Goal: Information Seeking & Learning: Learn about a topic

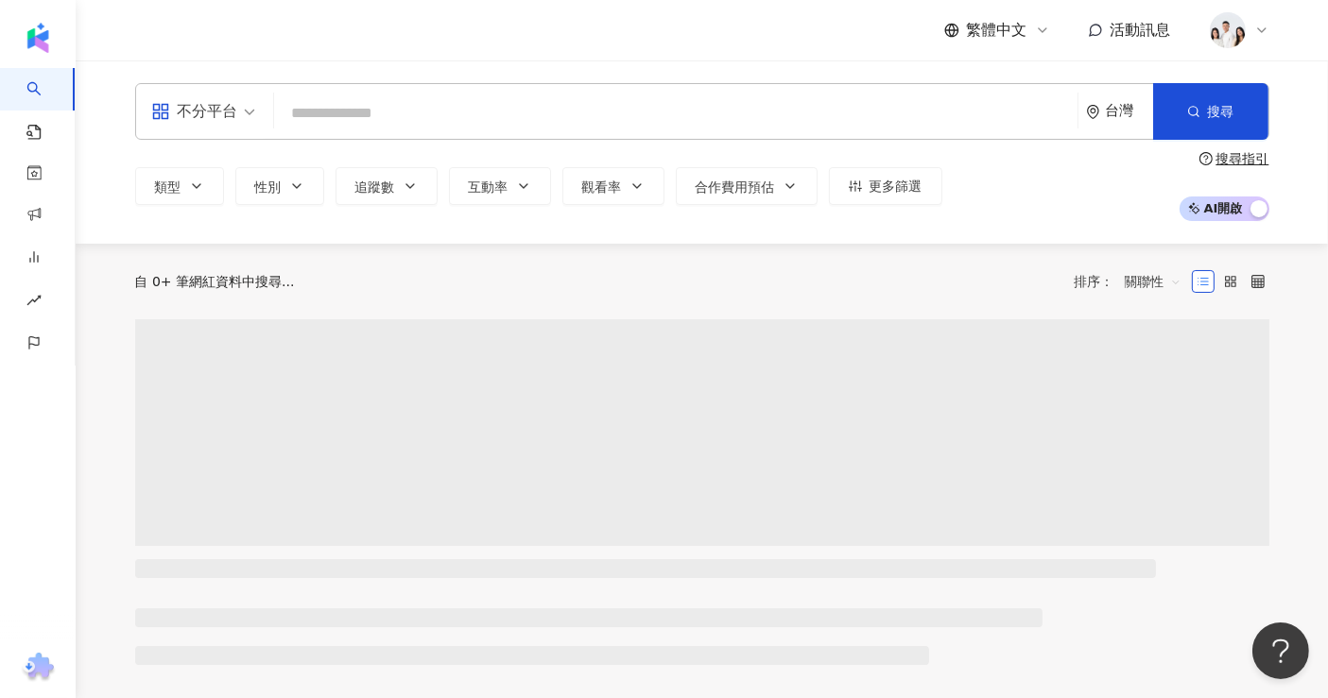
click at [377, 108] on input "search" at bounding box center [676, 113] width 788 height 36
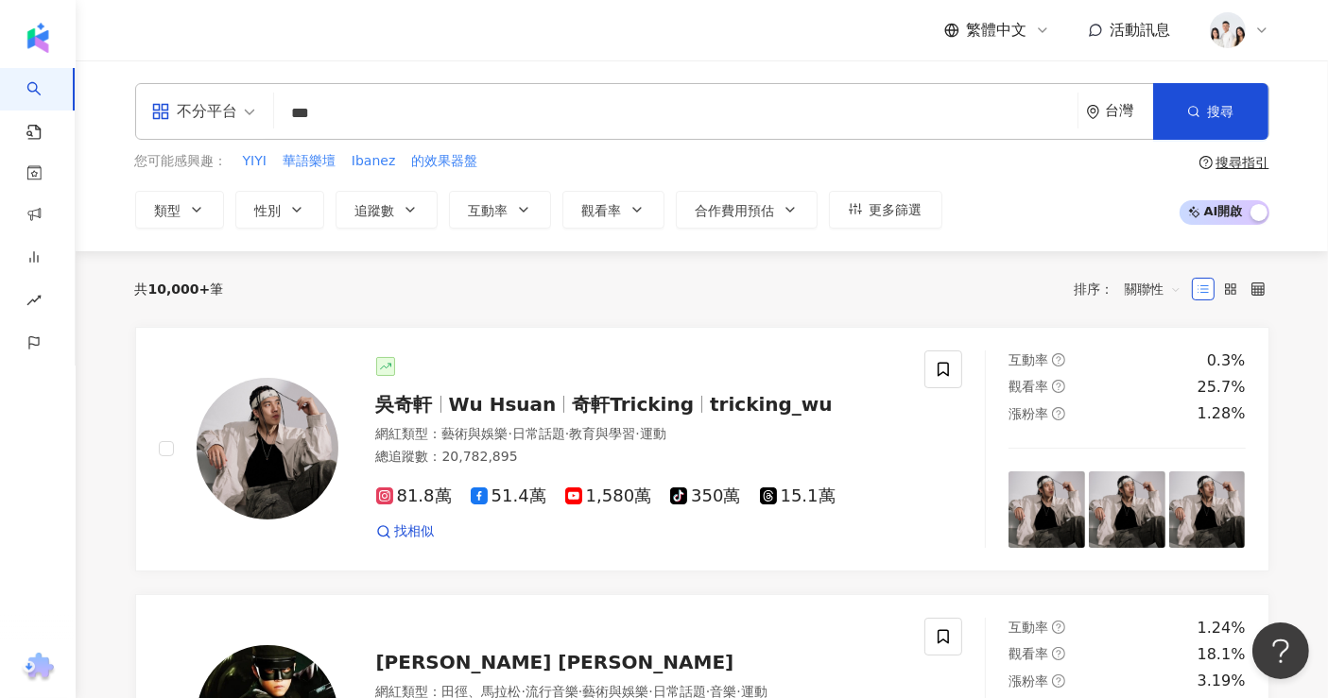
type input "***"
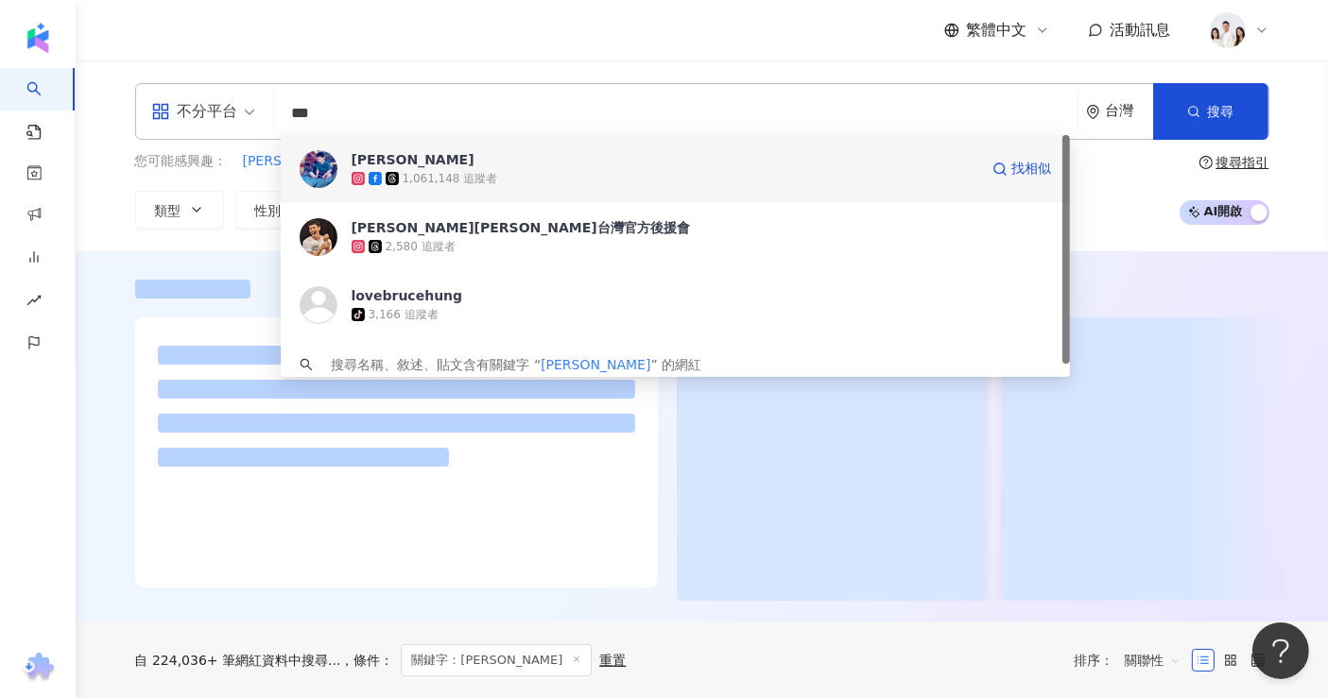
click at [466, 159] on span "禾浩辰 Bruce" at bounding box center [665, 159] width 626 height 19
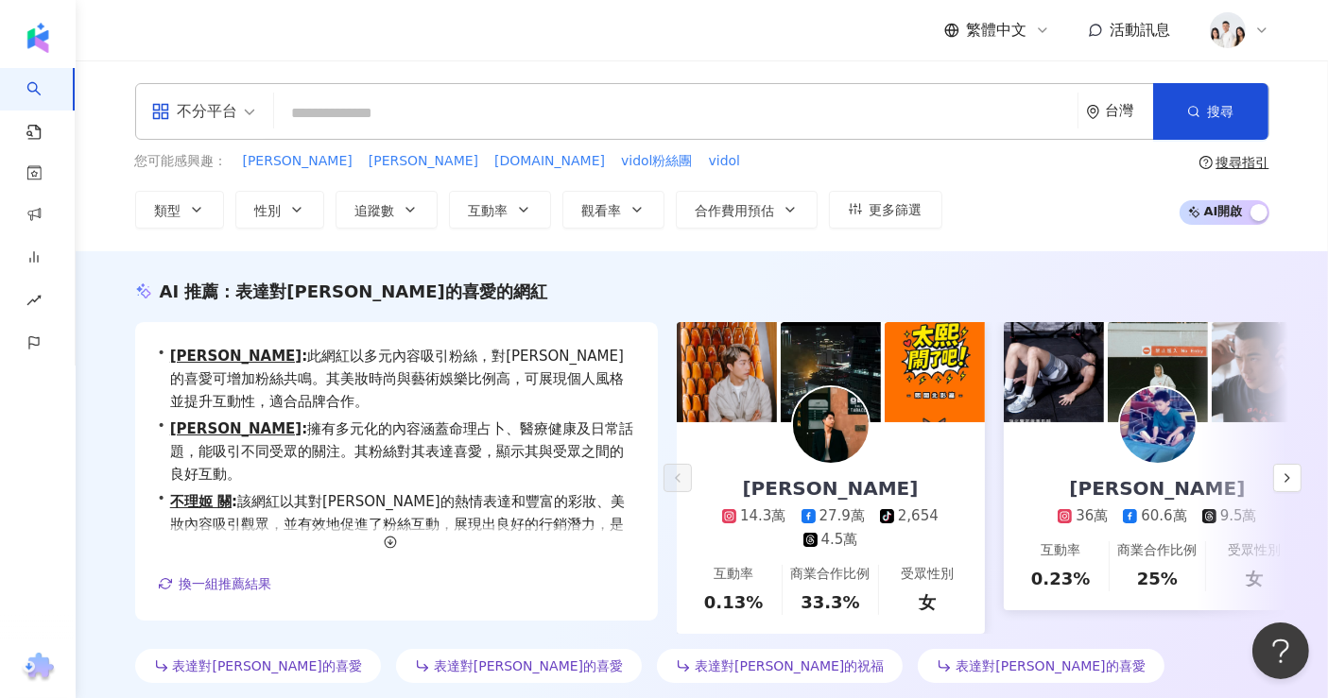
click at [320, 64] on div "不分平台 台灣 搜尋 1660ed50-b2d6-4a3c-8f8d-ef596dd35b8a 禾浩辰 Bruce 1,061,148 追蹤者 禾浩辰Bruc…" at bounding box center [702, 155] width 1252 height 191
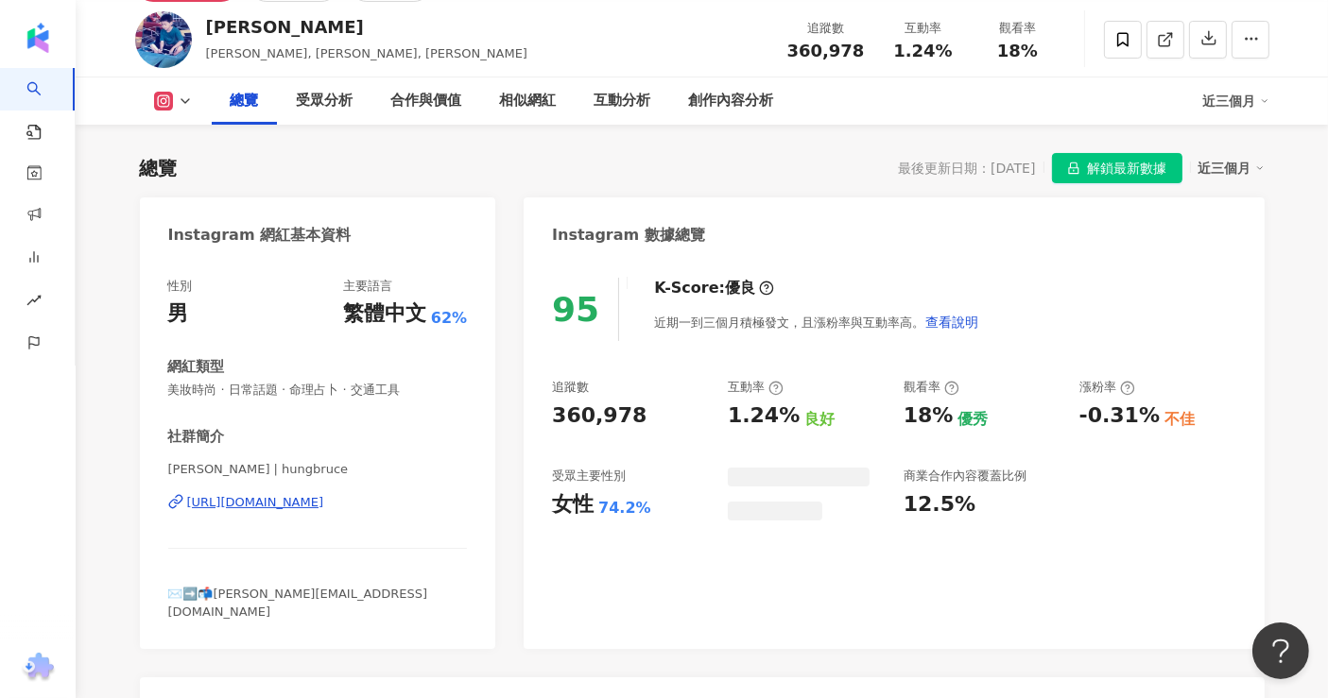
scroll to position [84, 0]
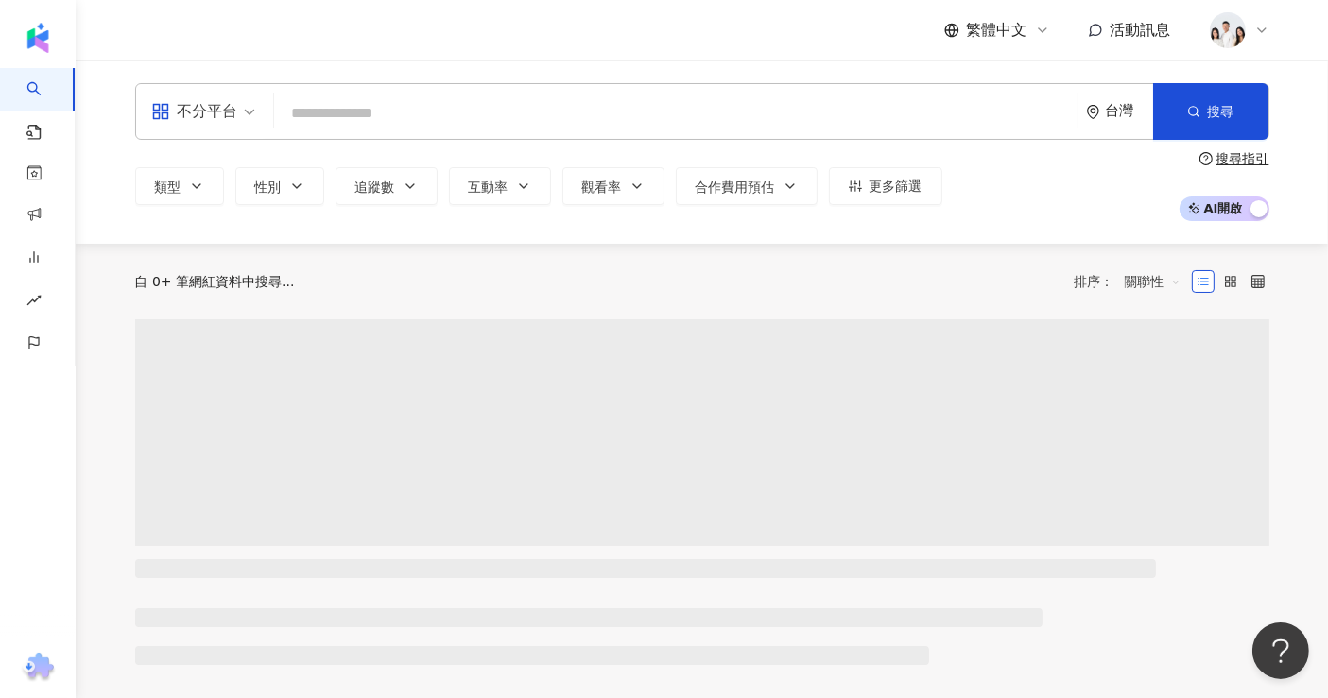
click at [491, 106] on input "search" at bounding box center [676, 113] width 788 height 36
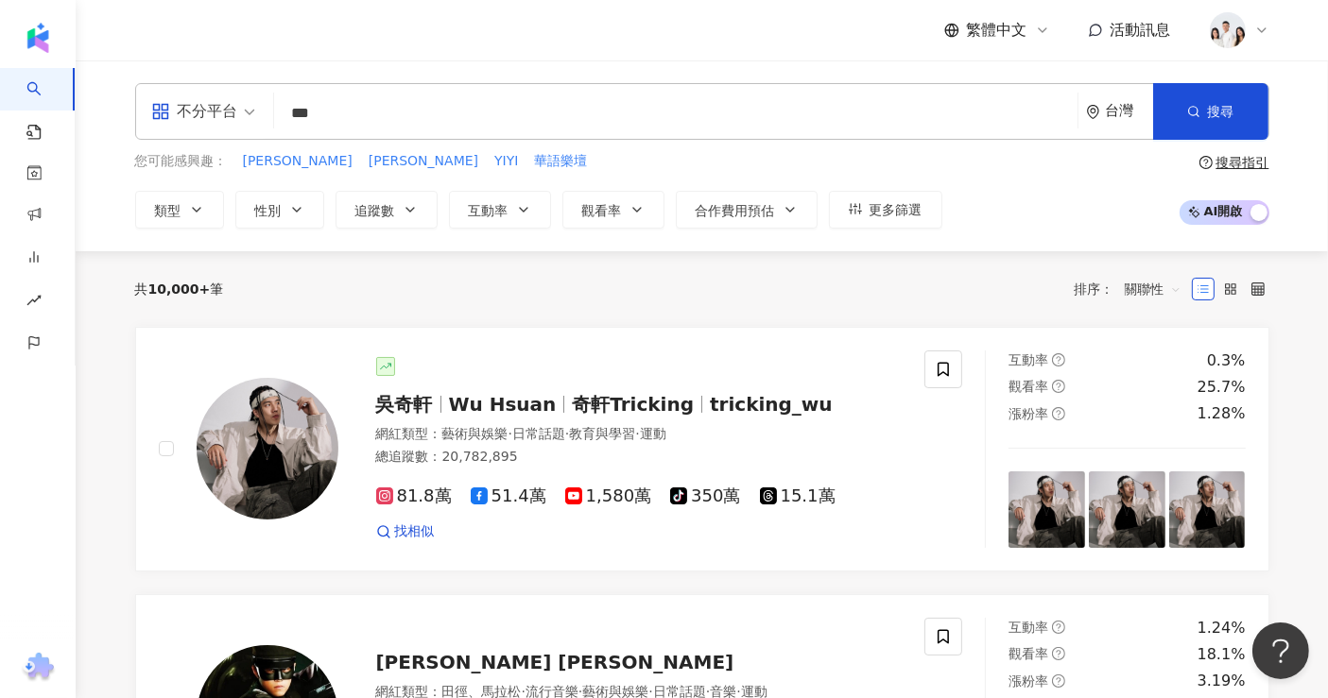
type input "**"
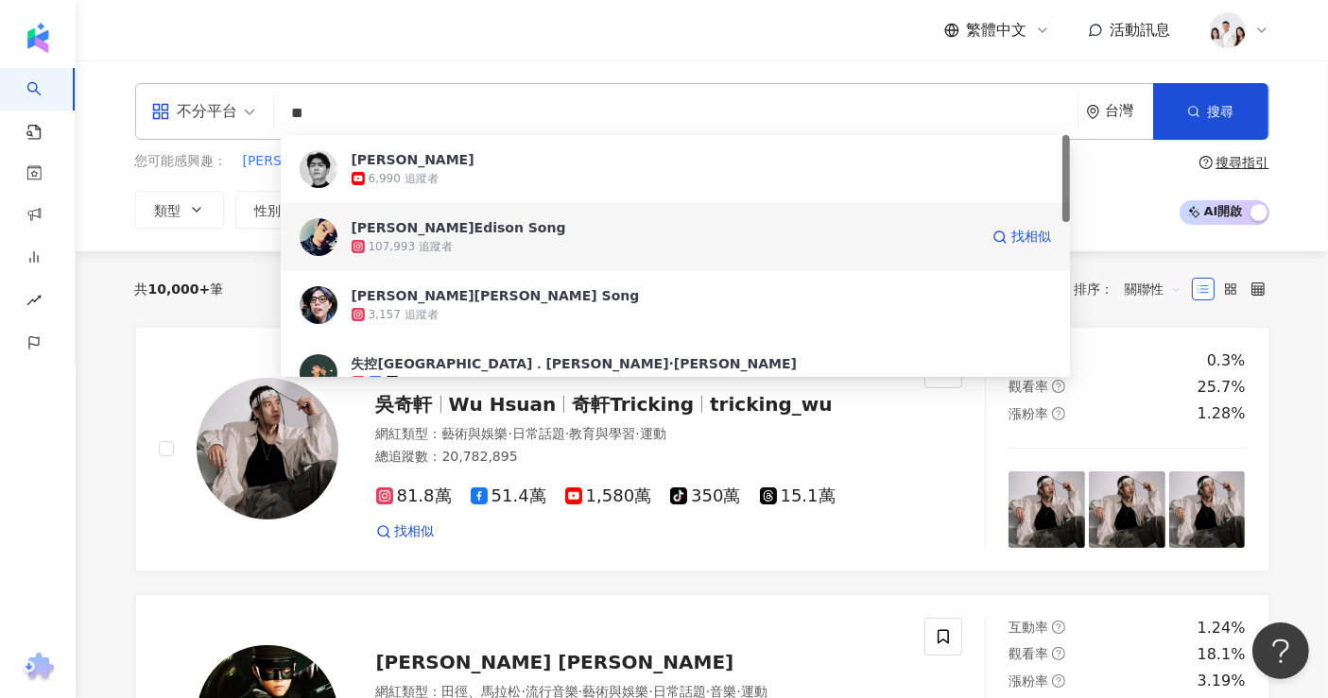
click at [512, 224] on span "宋柏緯 Edison Song" at bounding box center [665, 227] width 626 height 19
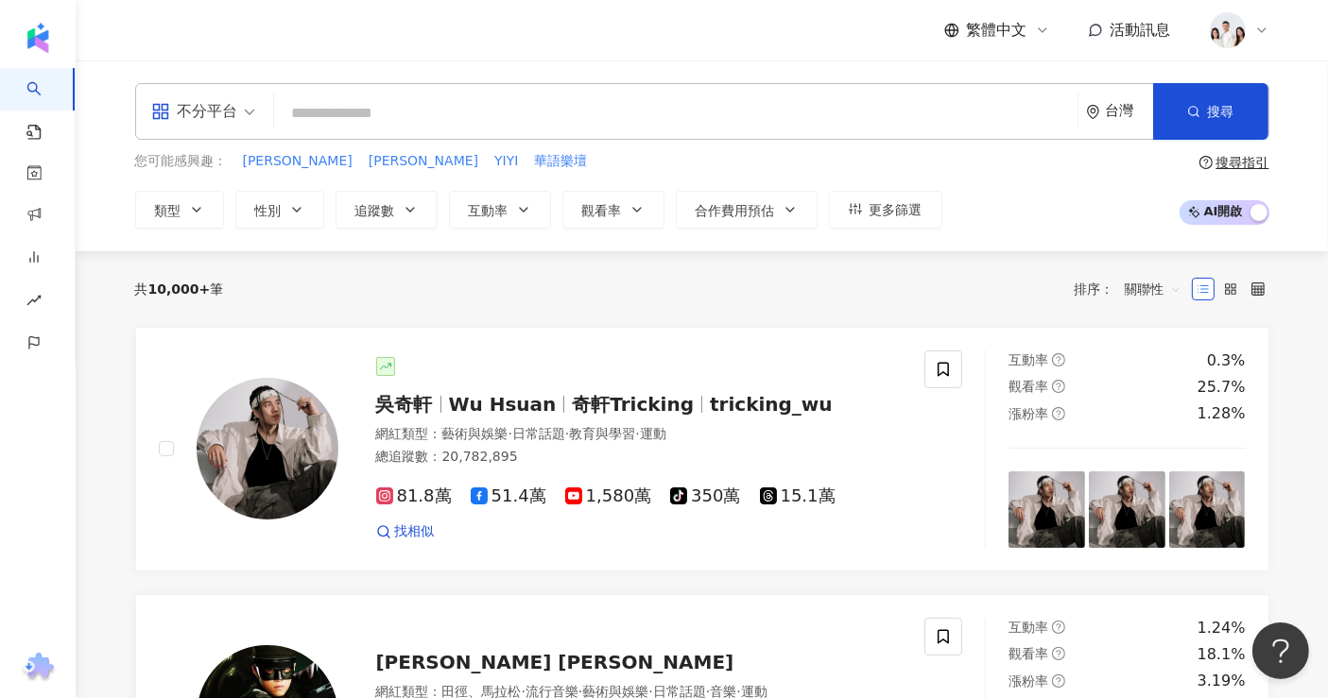
click at [362, 119] on input "search" at bounding box center [676, 113] width 788 height 36
click at [413, 99] on input "search" at bounding box center [676, 113] width 788 height 36
click at [394, 124] on input "search" at bounding box center [676, 113] width 788 height 36
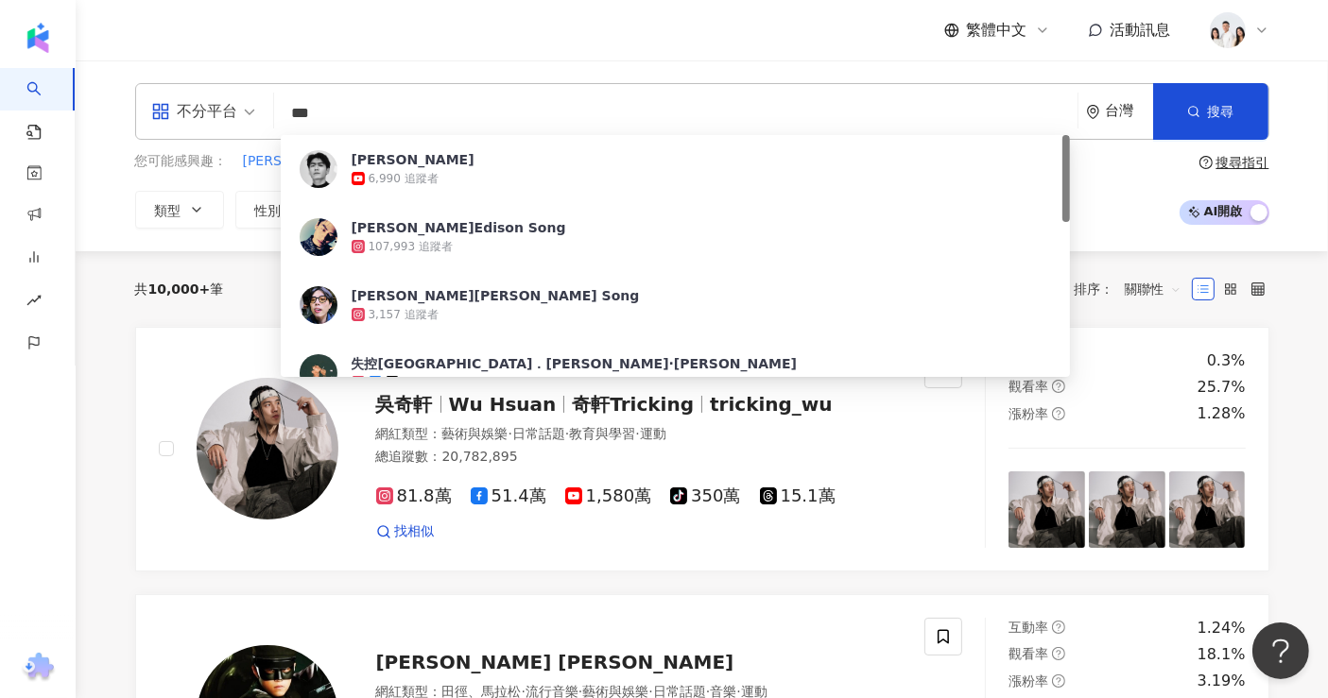
type input "***"
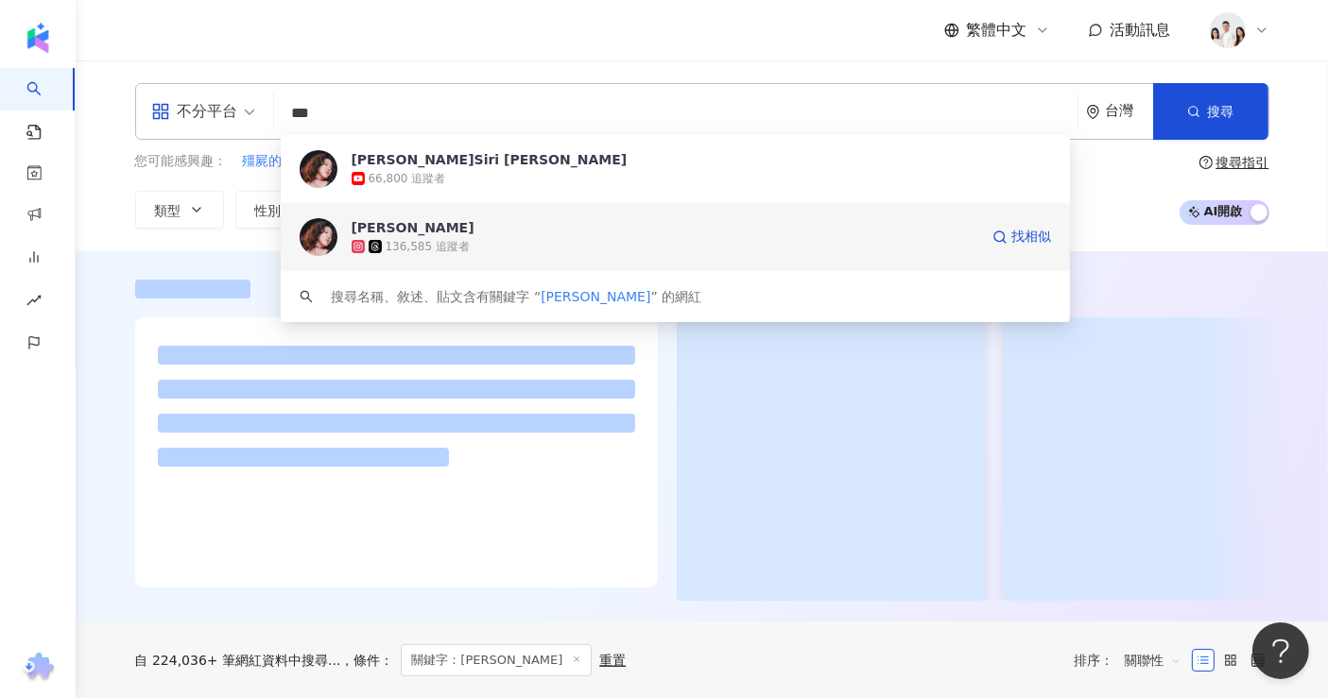
click at [465, 237] on div "136,585 追蹤者" at bounding box center [665, 246] width 626 height 19
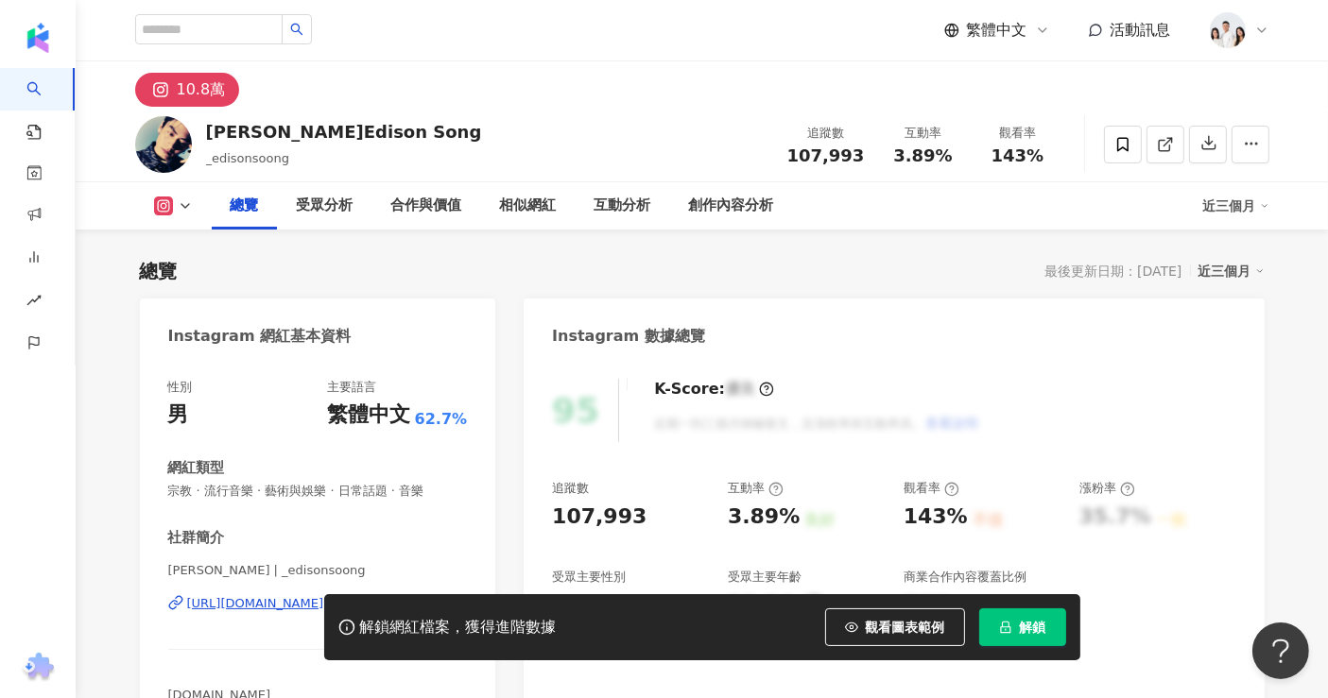
scroll to position [105, 0]
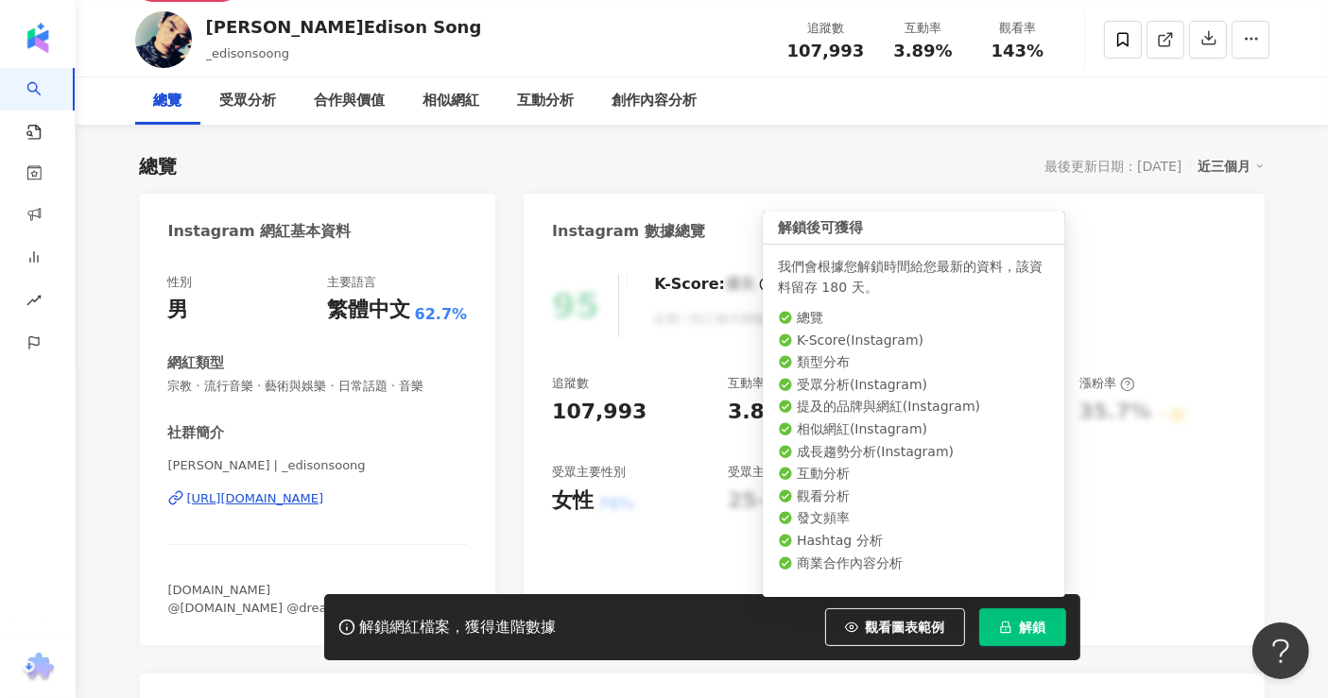
click at [1042, 630] on span "解鎖" at bounding box center [1033, 627] width 26 height 15
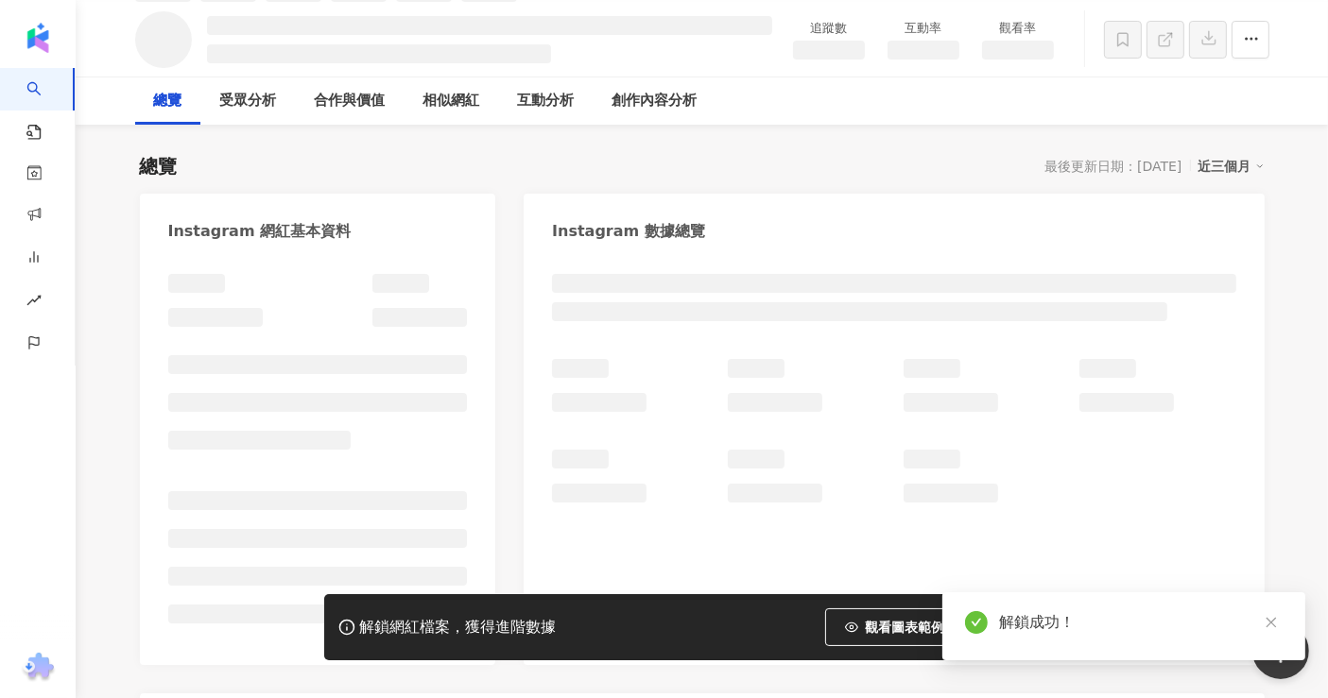
scroll to position [124, 0]
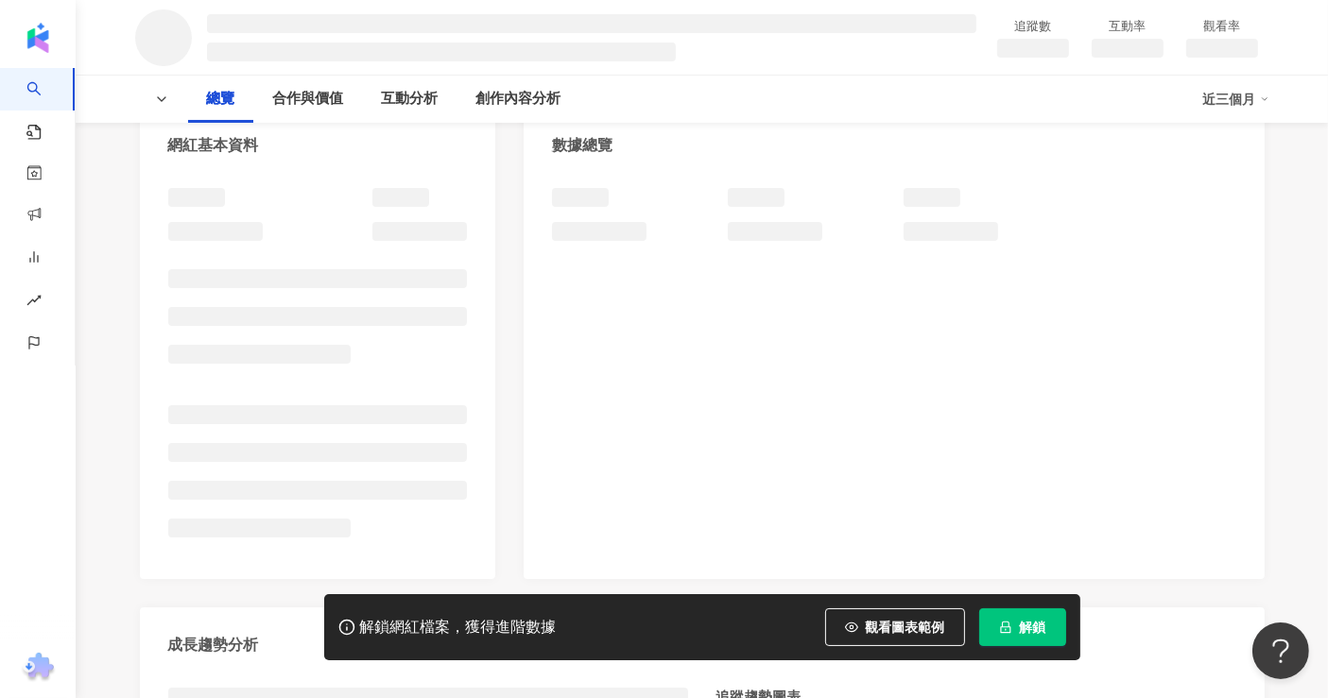
scroll to position [210, 0]
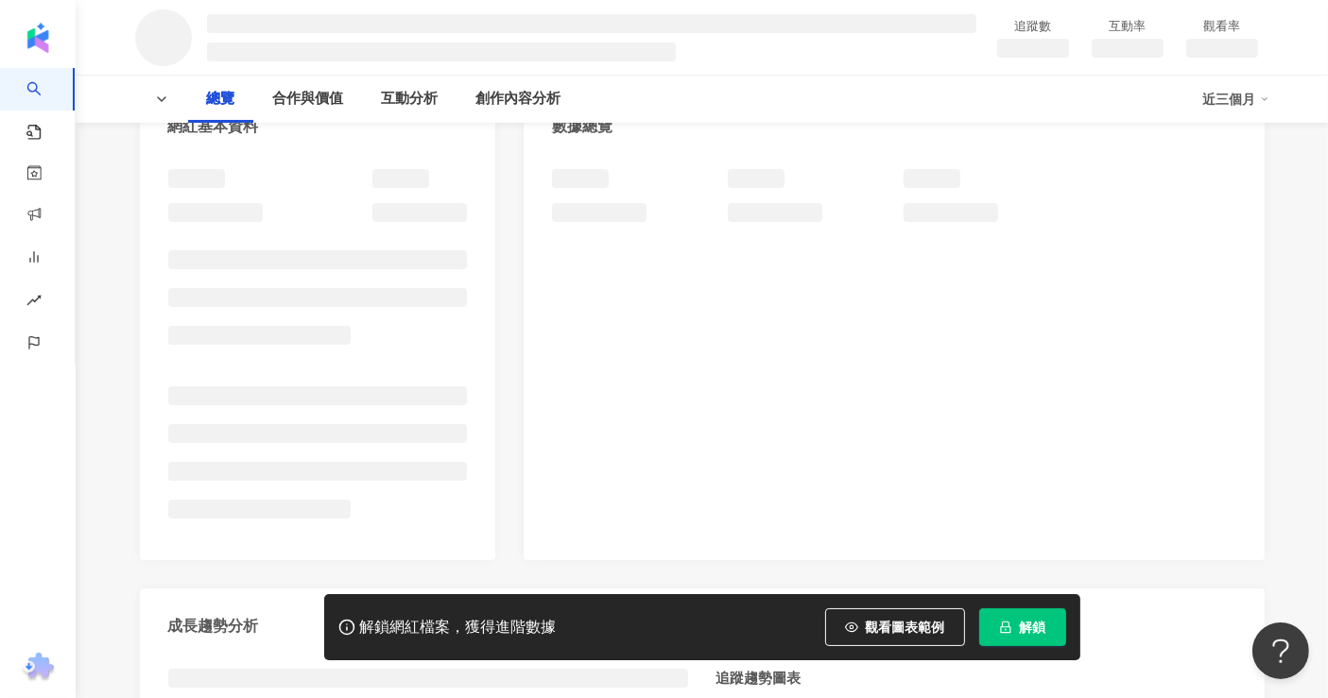
click at [981, 638] on button "解鎖" at bounding box center [1022, 628] width 87 height 38
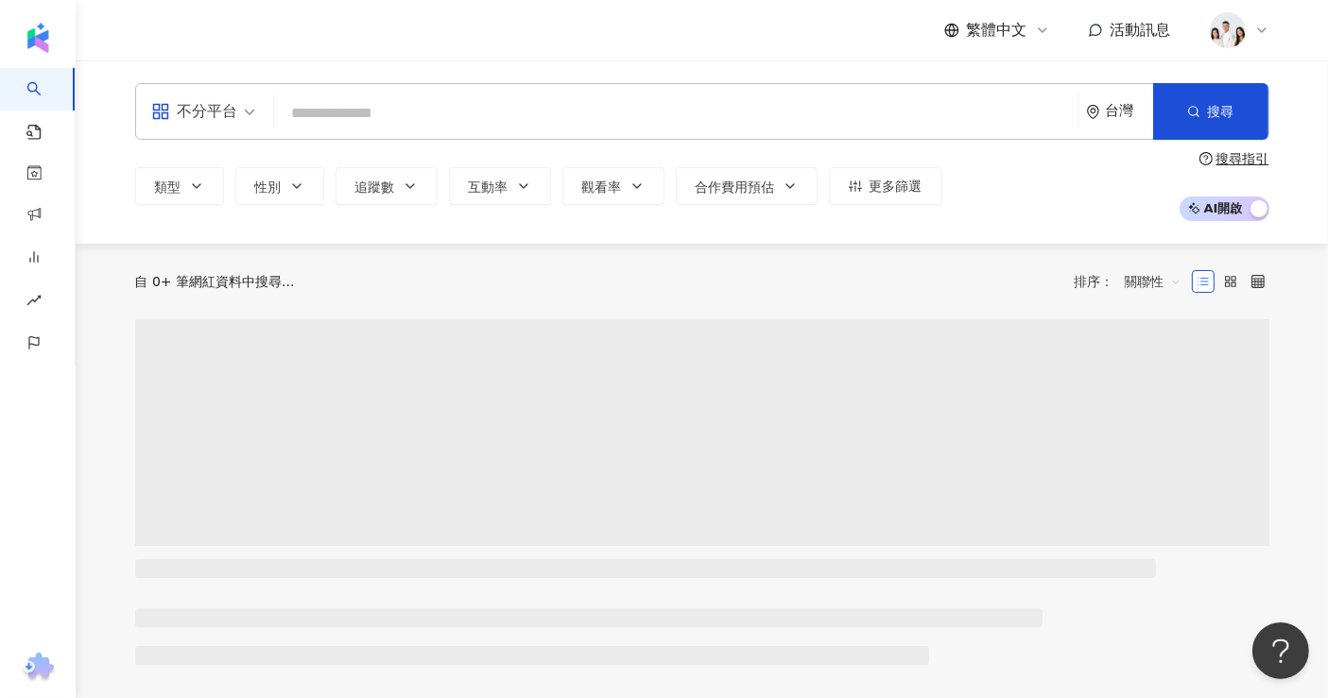
click at [481, 109] on input "search" at bounding box center [676, 113] width 788 height 36
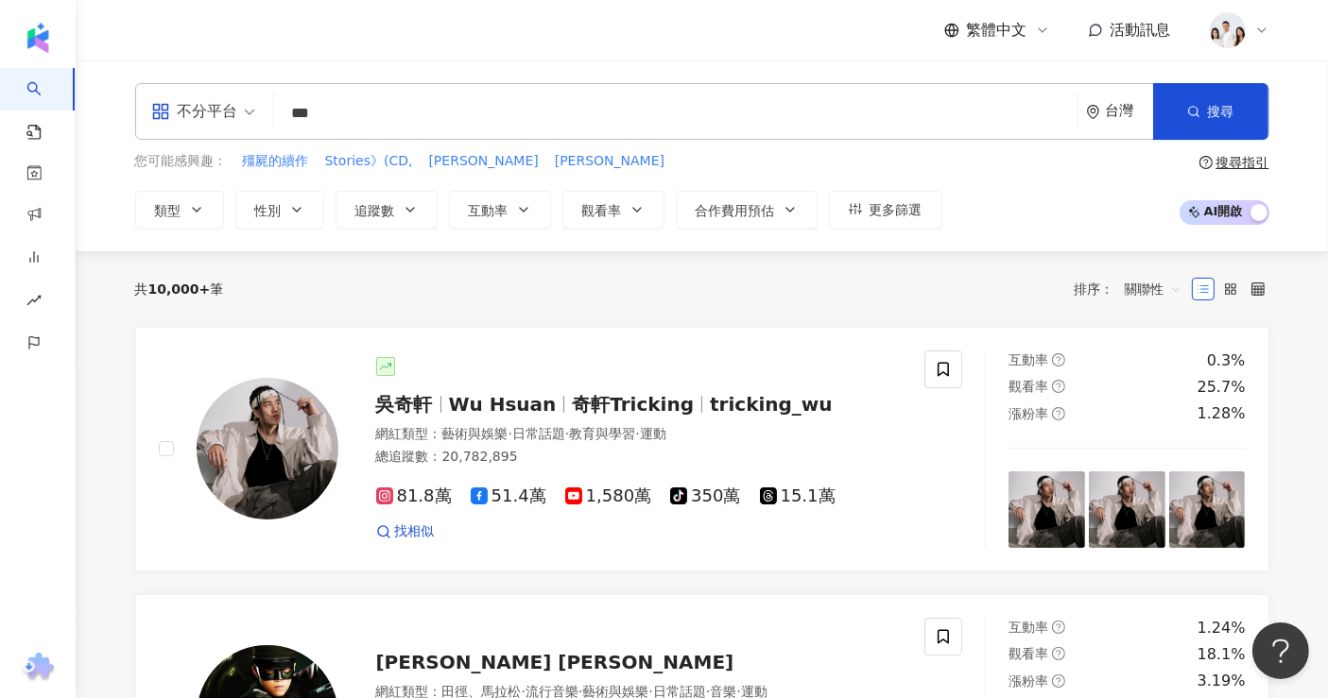
type input "***"
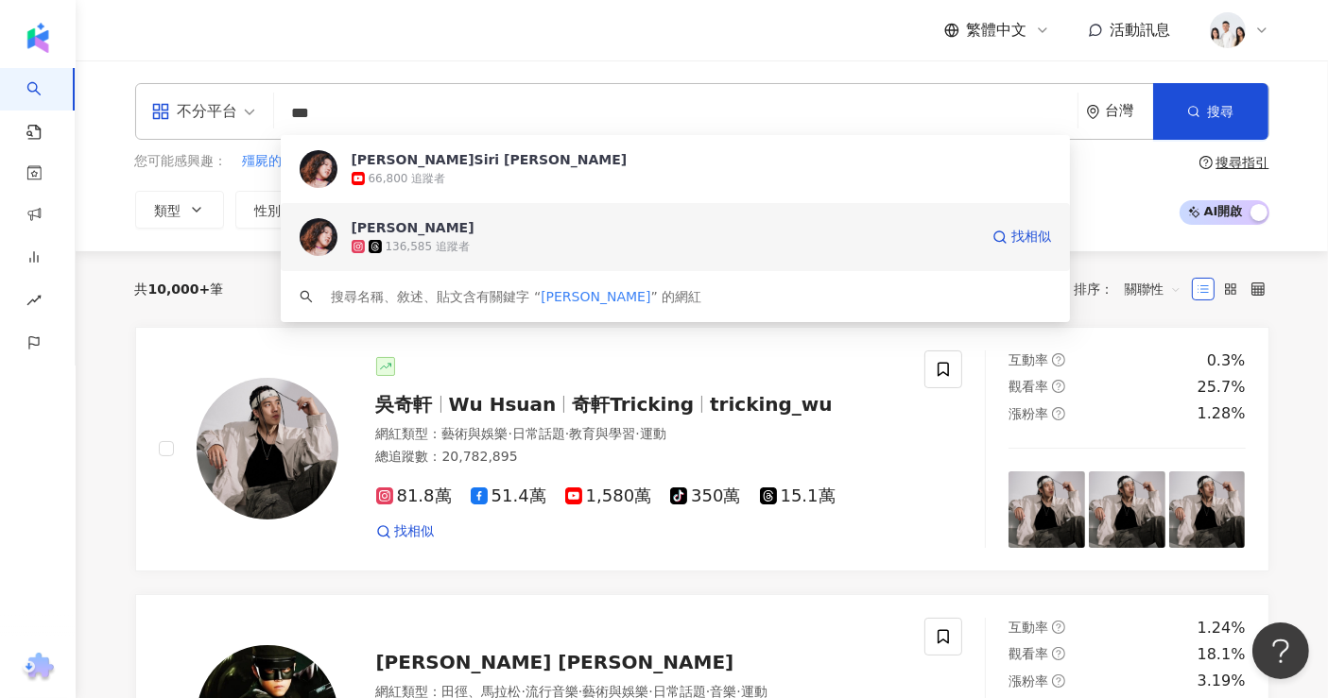
click at [466, 238] on div "136,585 追蹤者" at bounding box center [665, 246] width 626 height 19
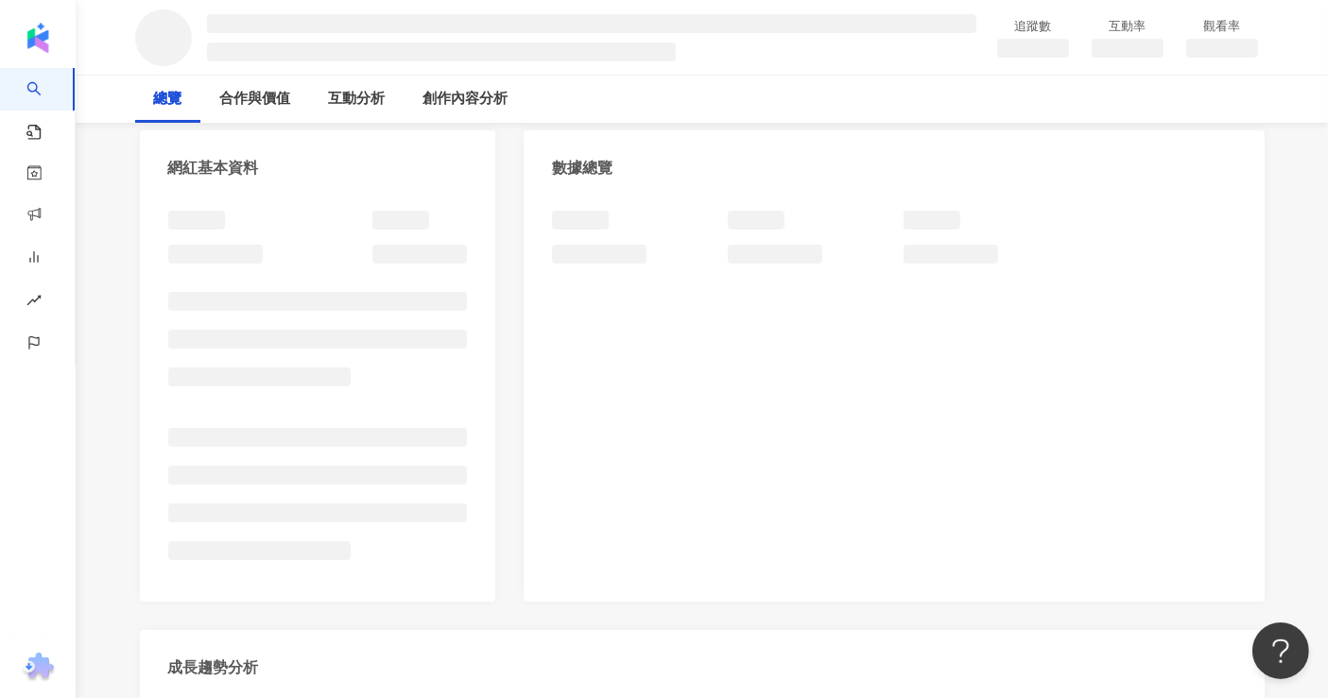
scroll to position [210, 0]
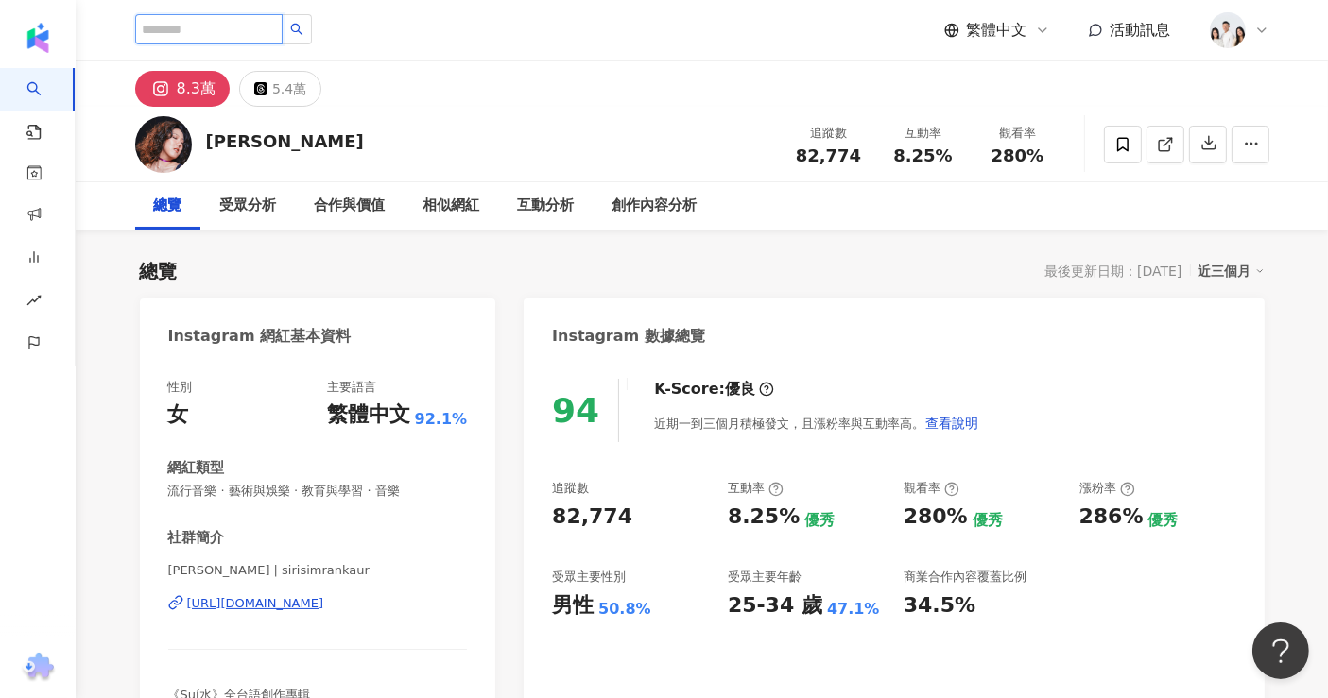
click at [270, 35] on input "search" at bounding box center [208, 29] width 147 height 30
type input "*"
type input "***"
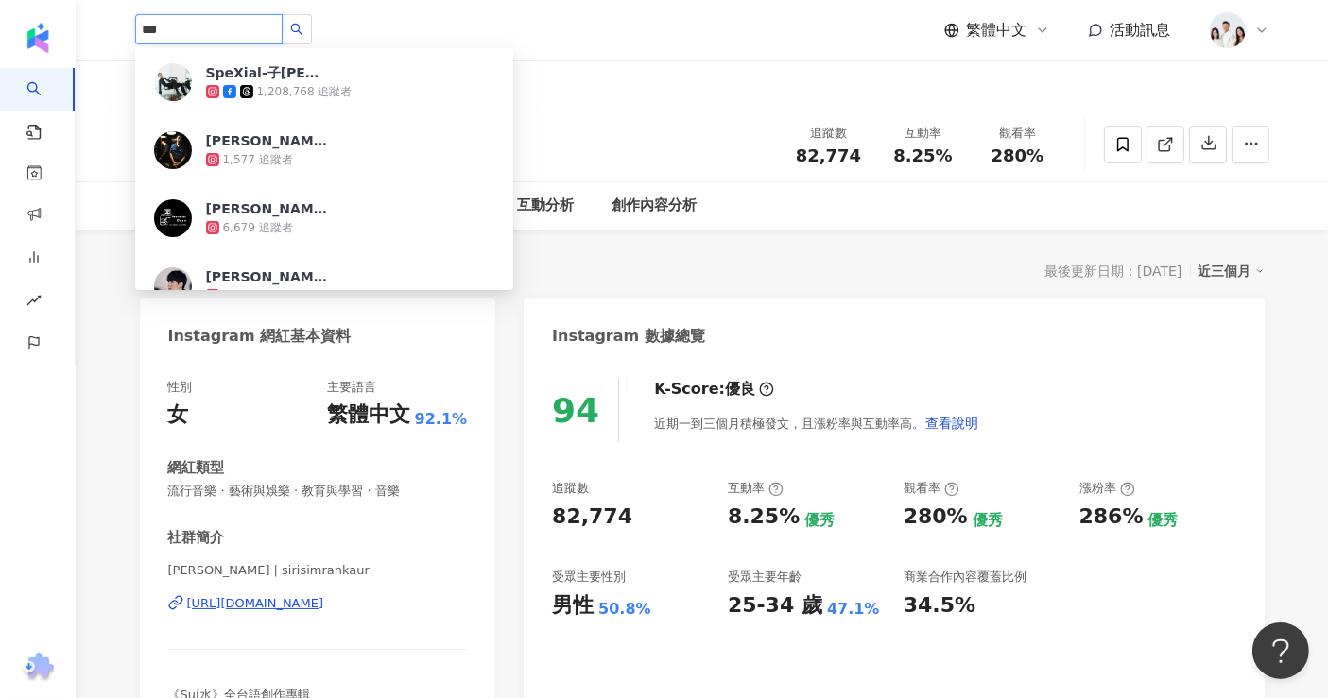
click at [370, 85] on div "1,208,768 追蹤者" at bounding box center [350, 91] width 288 height 19
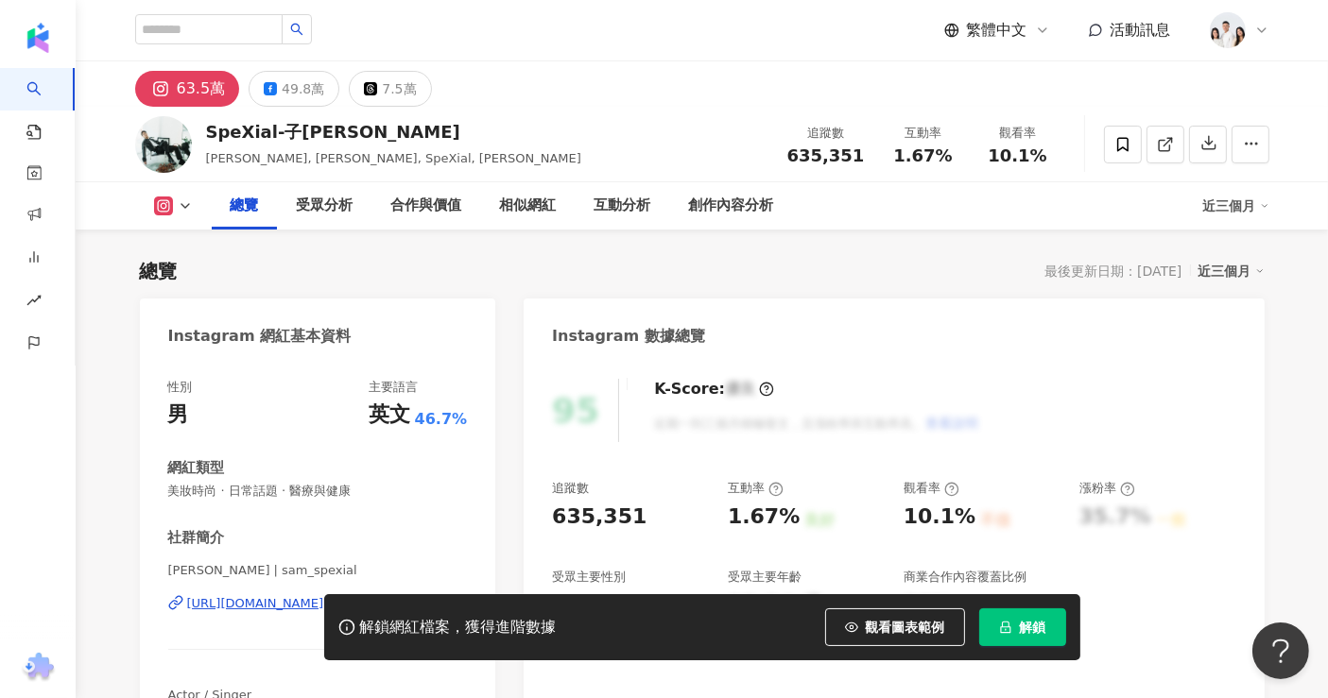
scroll to position [105, 0]
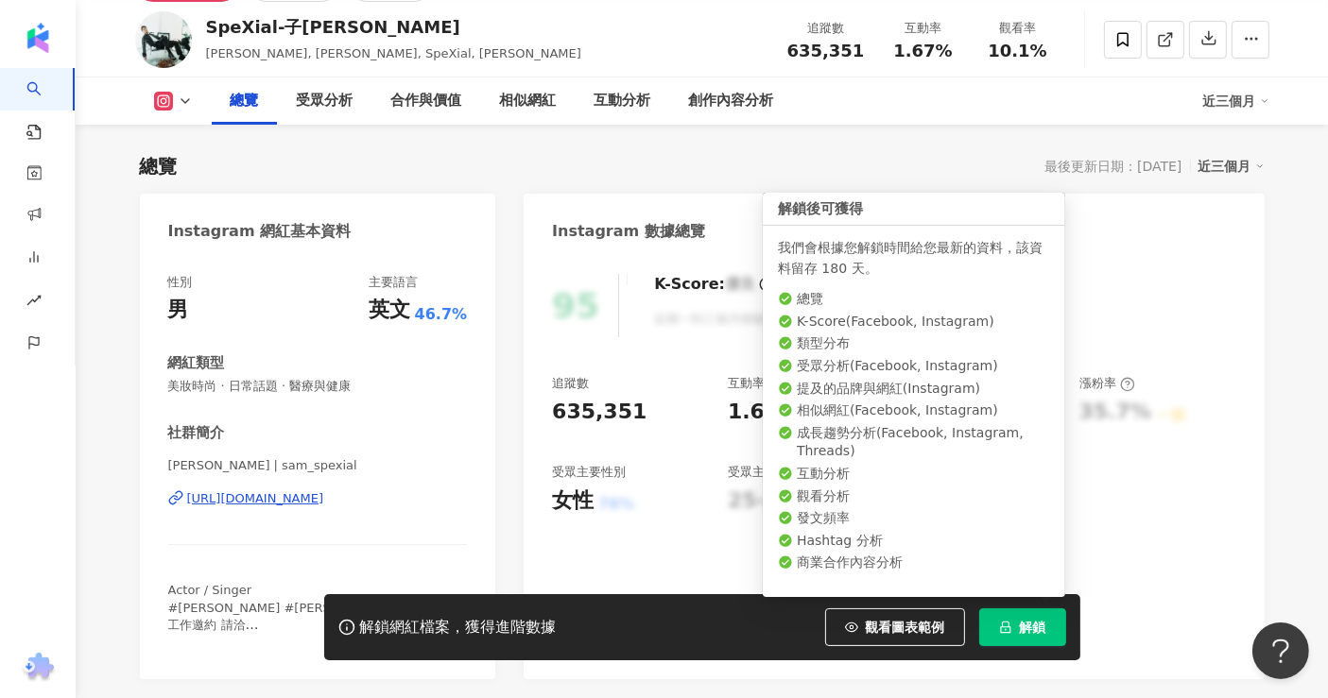
drag, startPoint x: 1012, startPoint y: 626, endPoint x: 467, endPoint y: 338, distance: 616.3
click at [1011, 626] on button "解鎖" at bounding box center [1022, 628] width 87 height 38
click at [649, 174] on div "總覽 最後更新日期：[DATE] 近三個月" at bounding box center [702, 166] width 1124 height 26
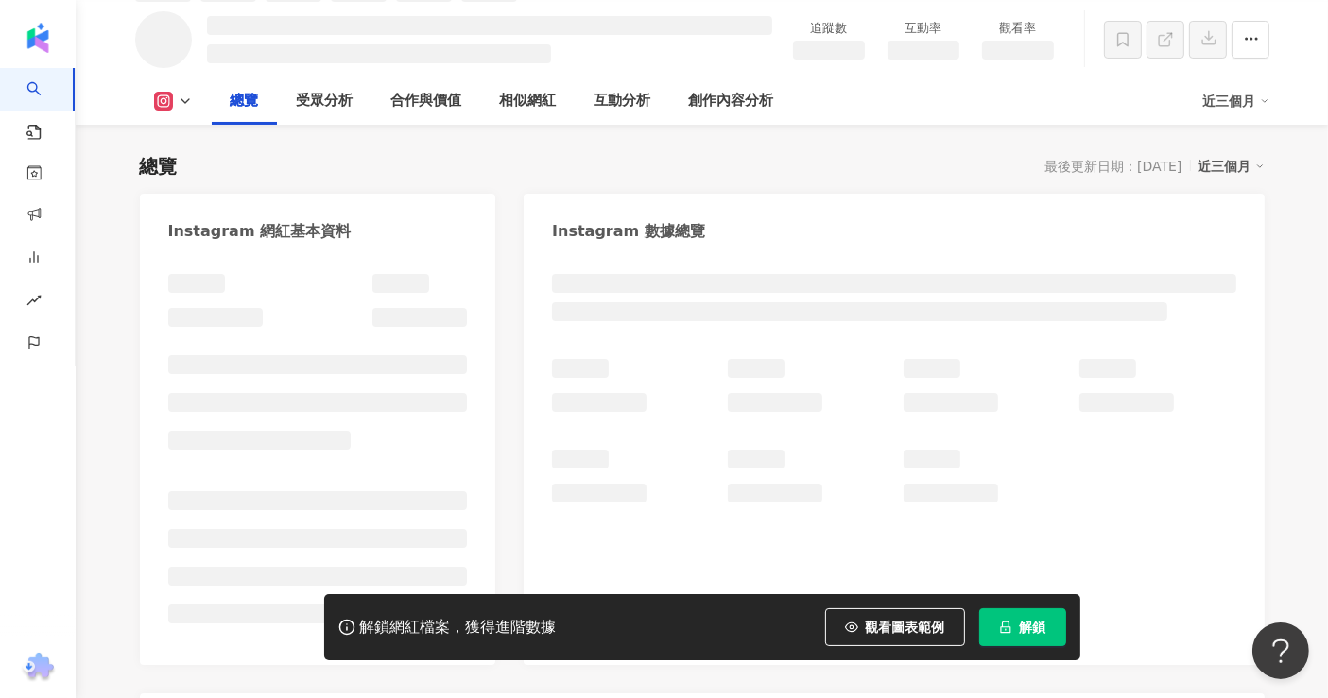
scroll to position [125, 0]
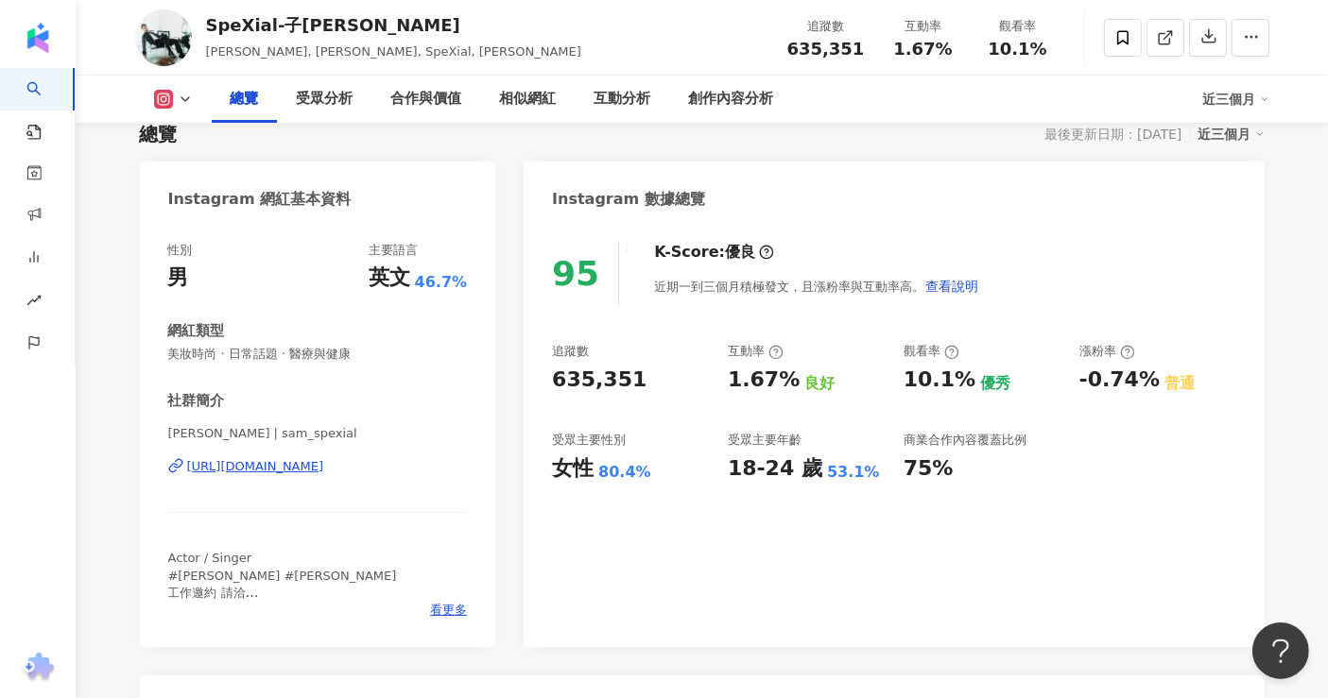
scroll to position [105, 0]
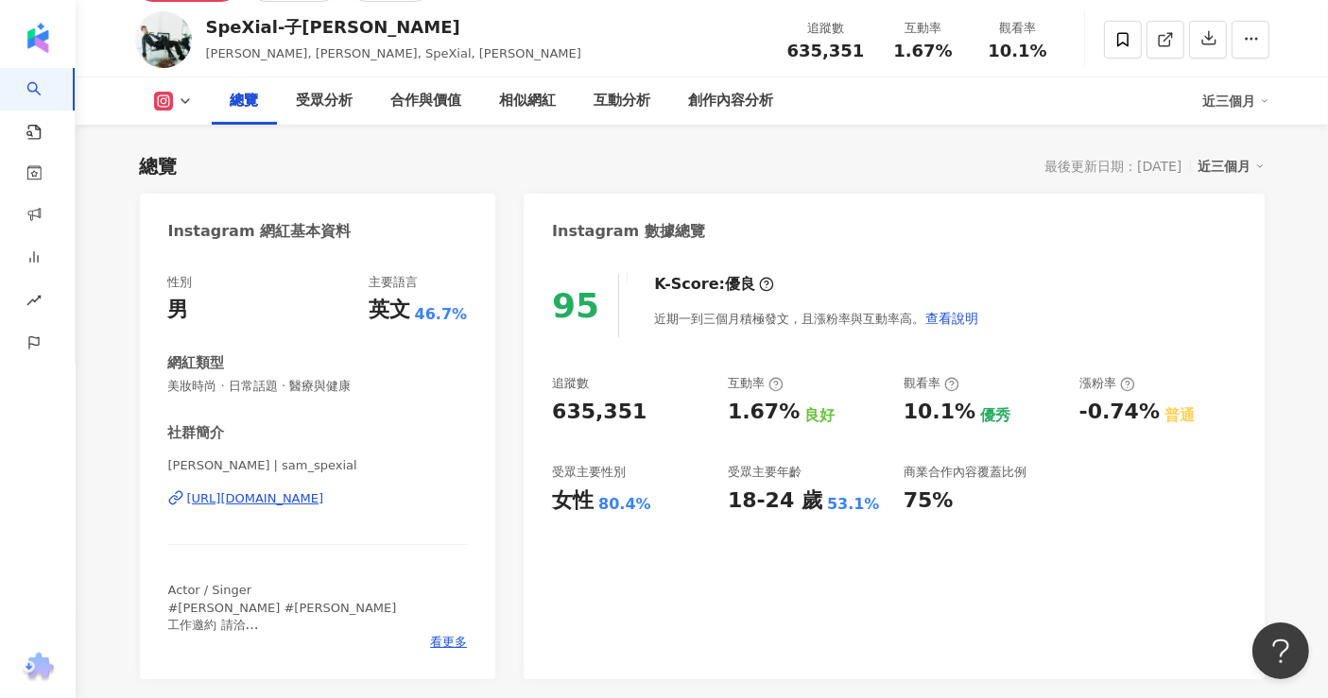
click at [602, 506] on div "80.4%" at bounding box center [624, 504] width 53 height 21
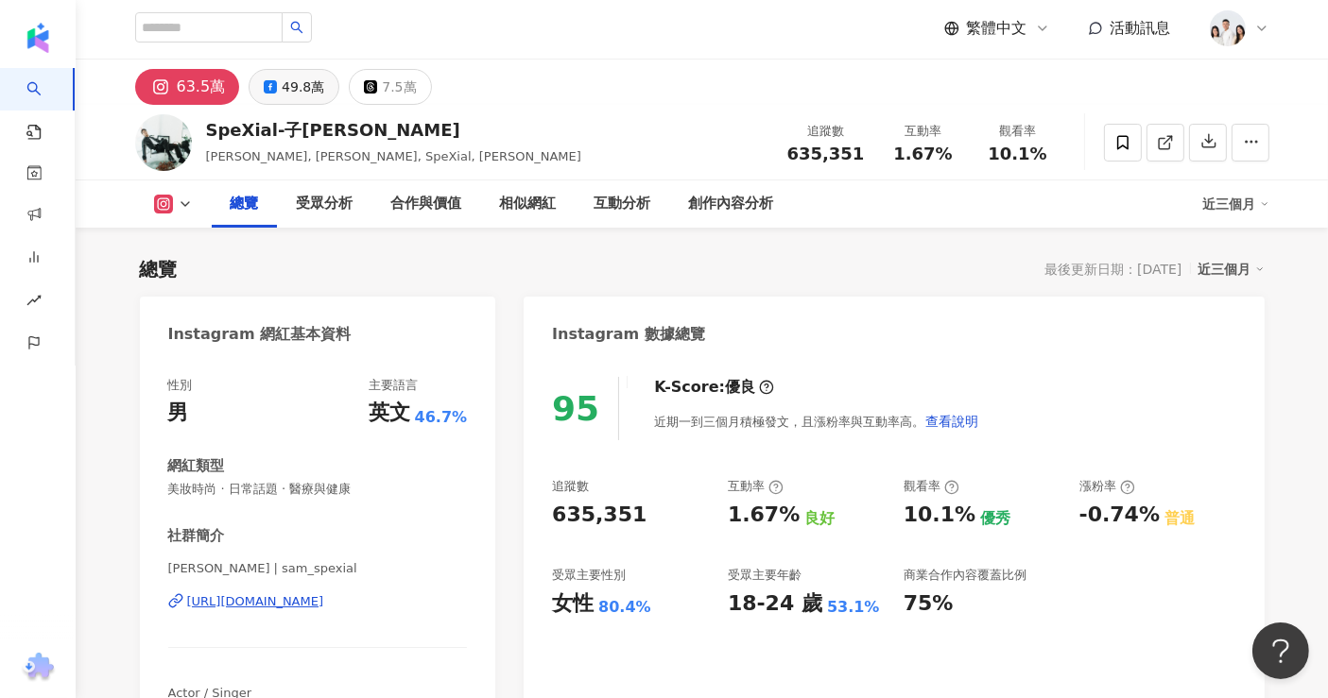
scroll to position [0, 0]
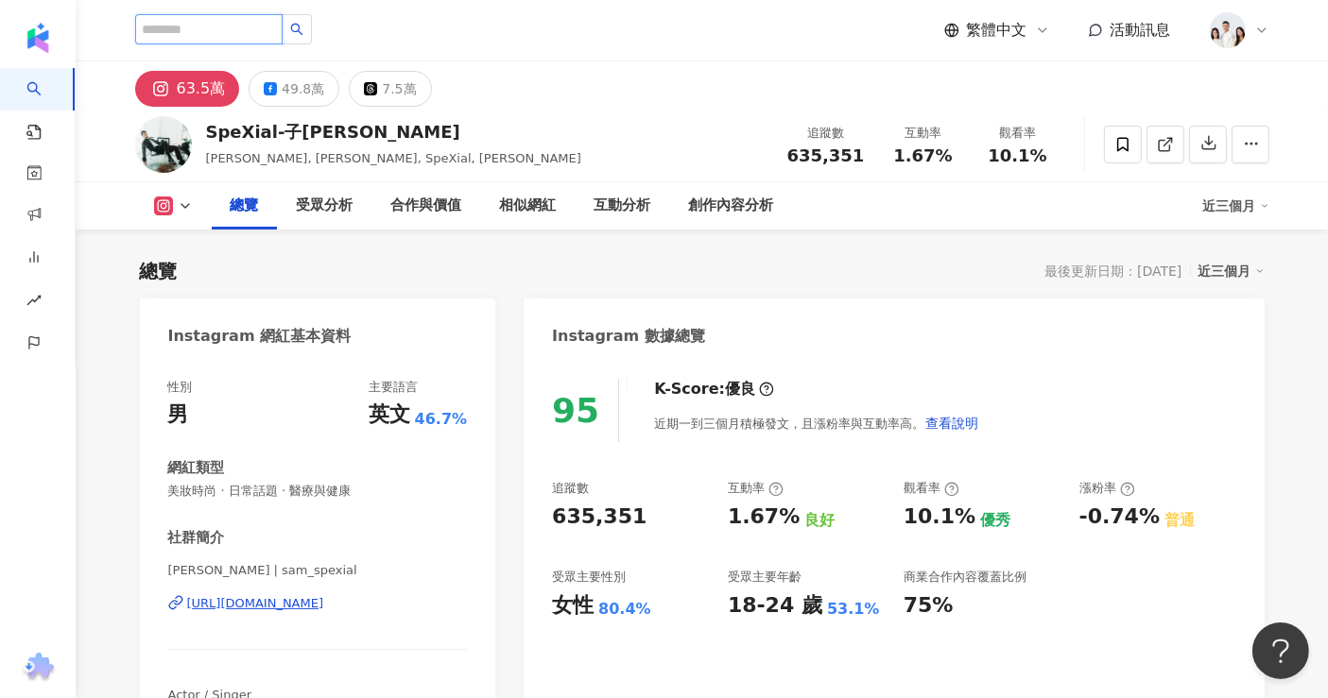
click at [269, 30] on input "search" at bounding box center [208, 29] width 147 height 30
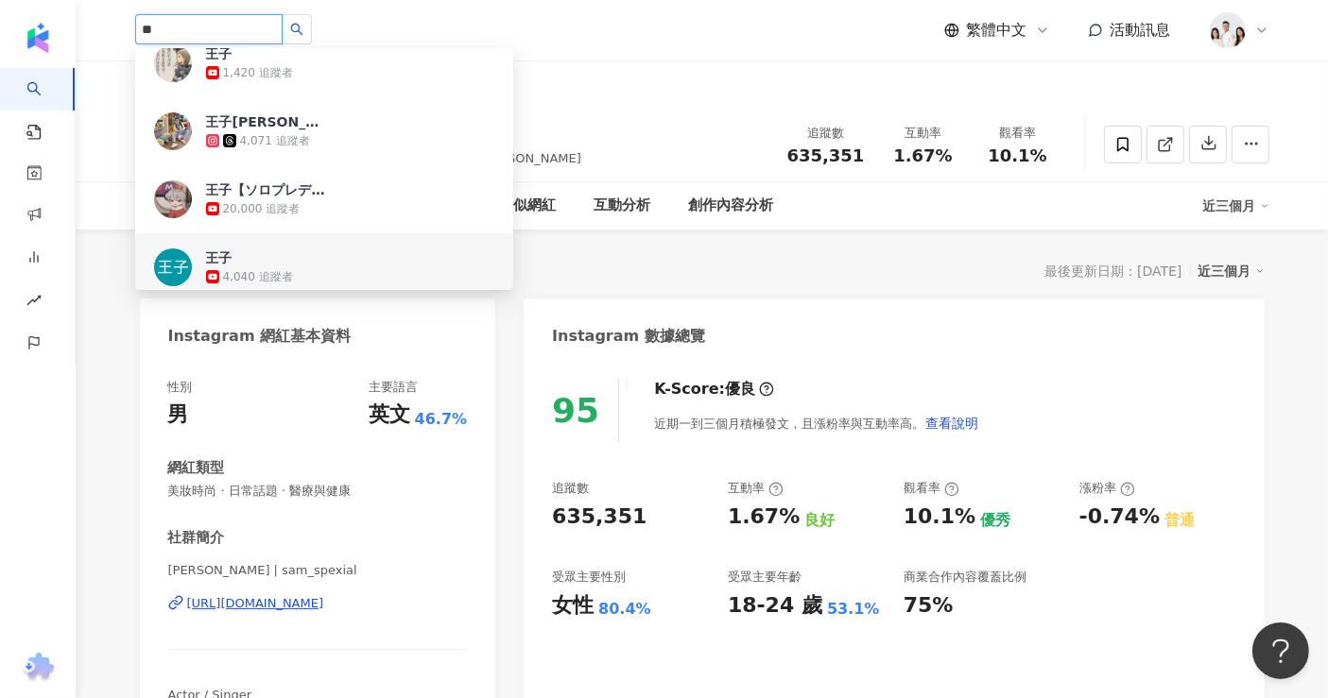
scroll to position [105, 0]
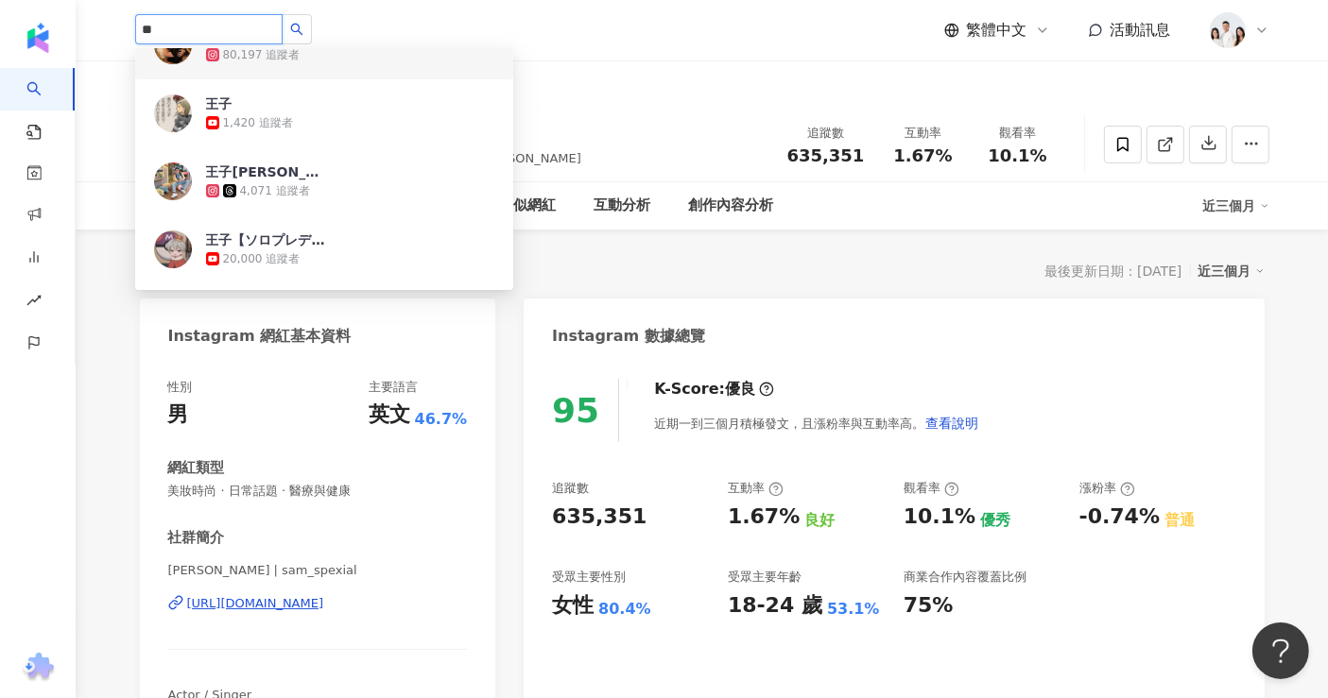
drag, startPoint x: 254, startPoint y: 20, endPoint x: 0, endPoint y: 35, distance: 254.6
paste input "**********"
type input "**********"
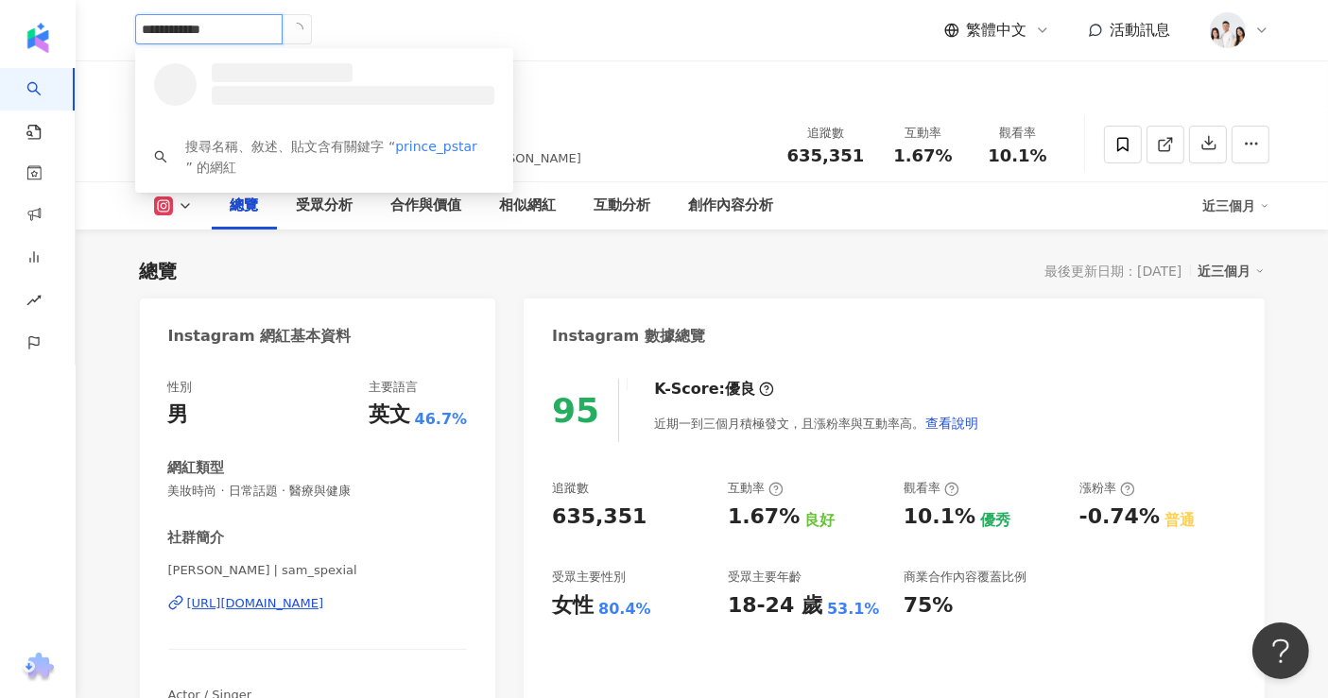
scroll to position [0, 0]
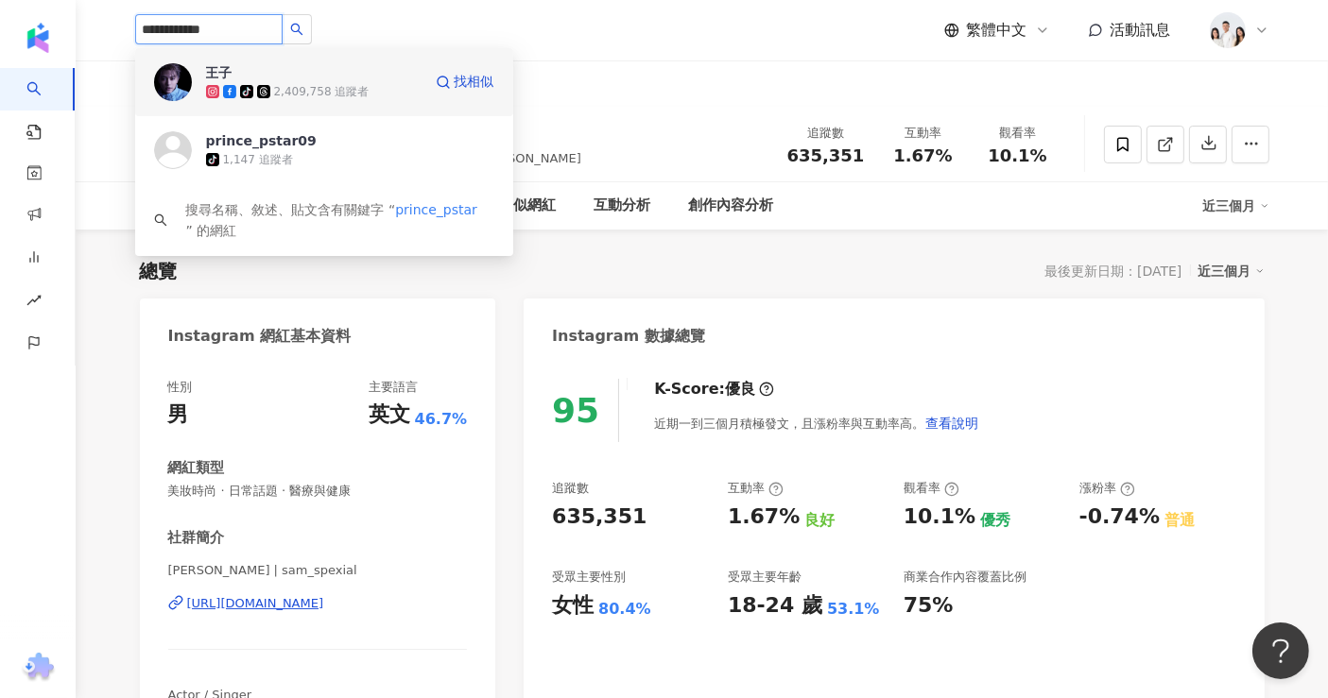
click at [373, 95] on div "tiktok-icon 2,409,758 追蹤者" at bounding box center [313, 91] width 215 height 19
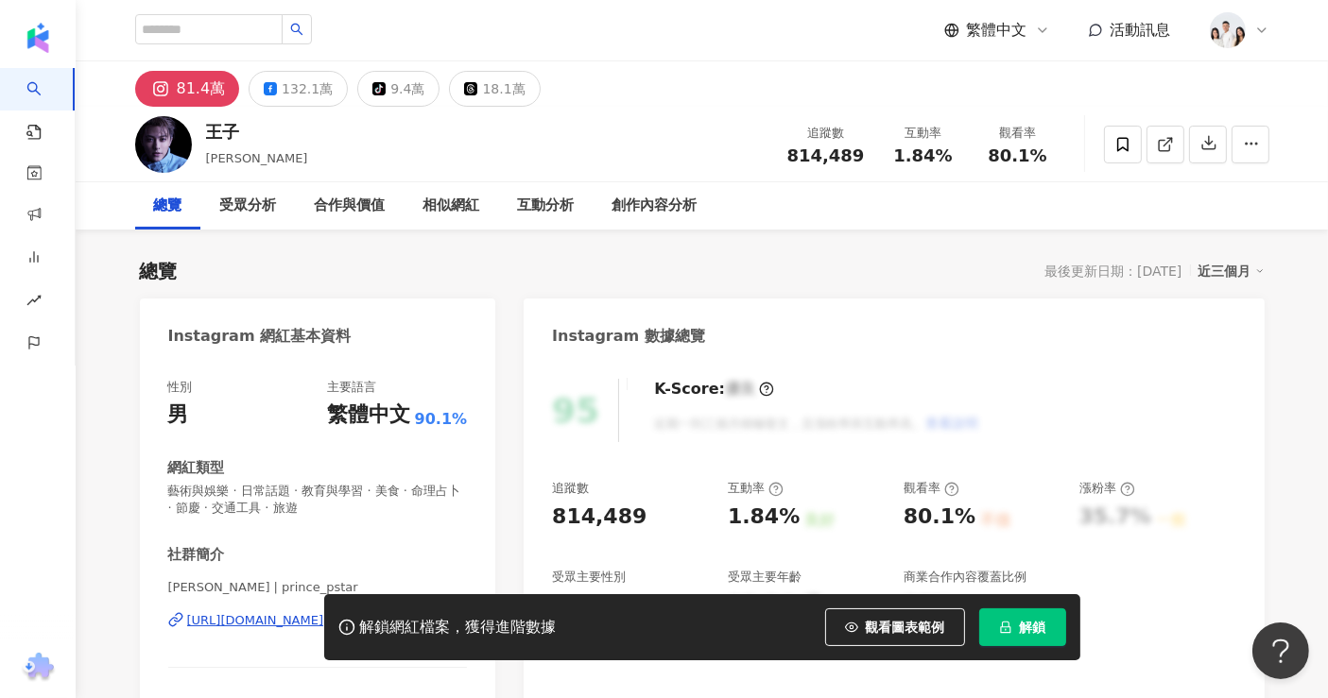
scroll to position [105, 0]
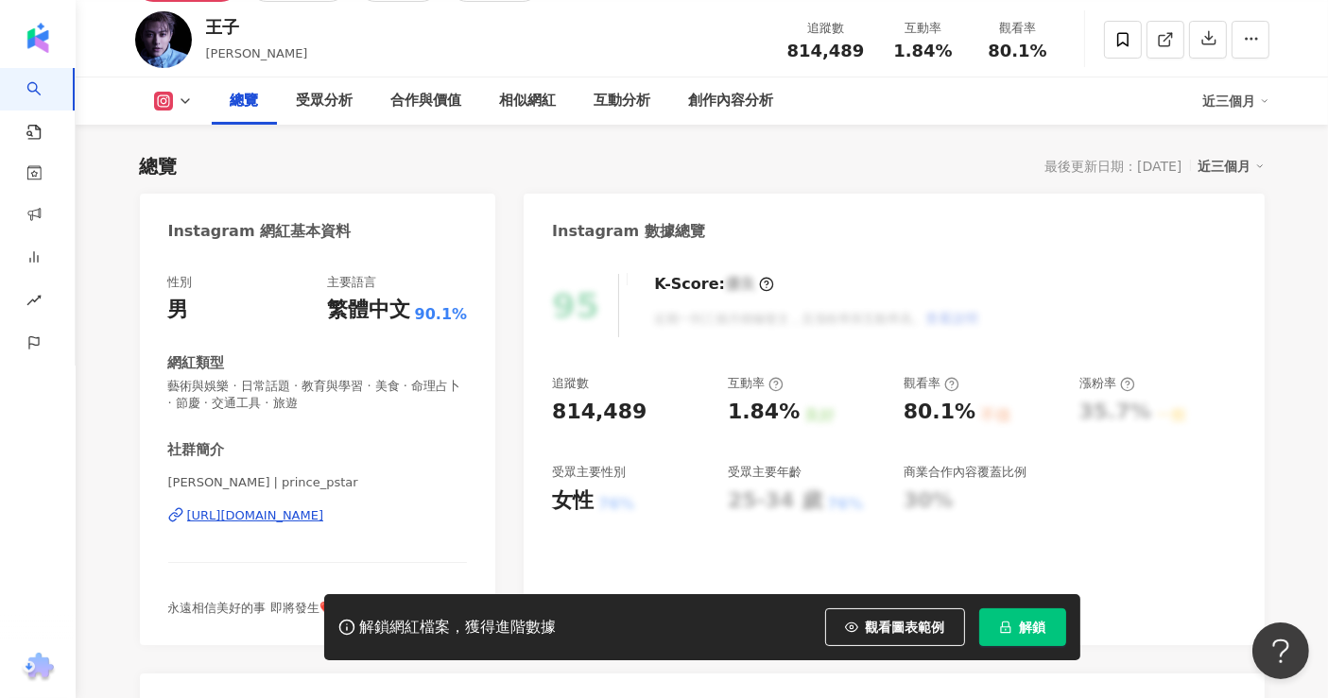
click at [1018, 638] on button "解鎖" at bounding box center [1022, 628] width 87 height 38
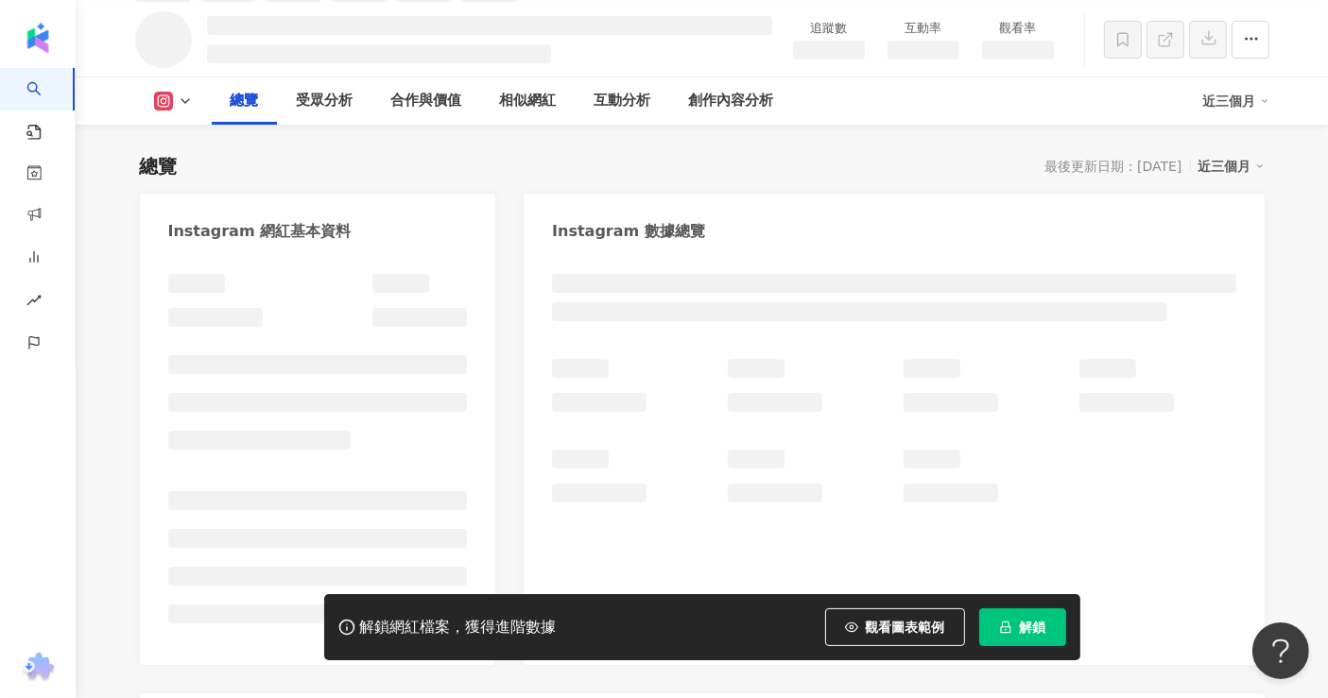
scroll to position [125, 0]
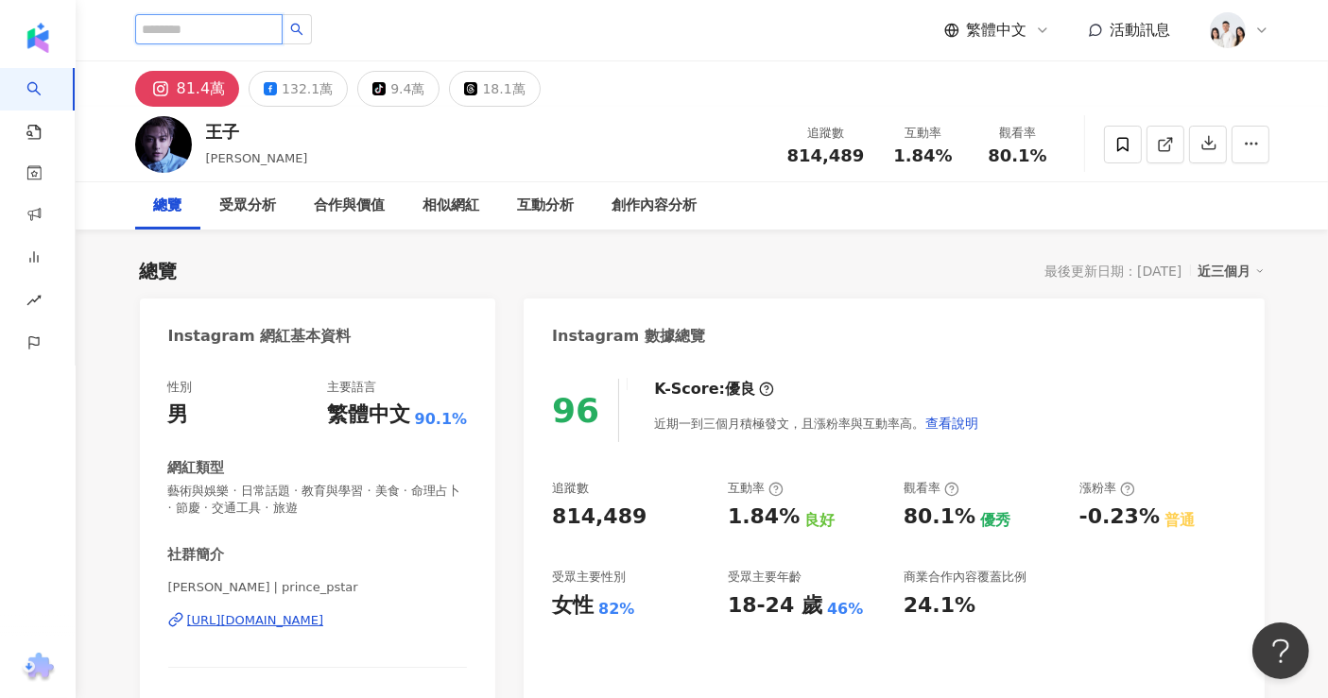
click at [216, 25] on input "search" at bounding box center [208, 29] width 147 height 30
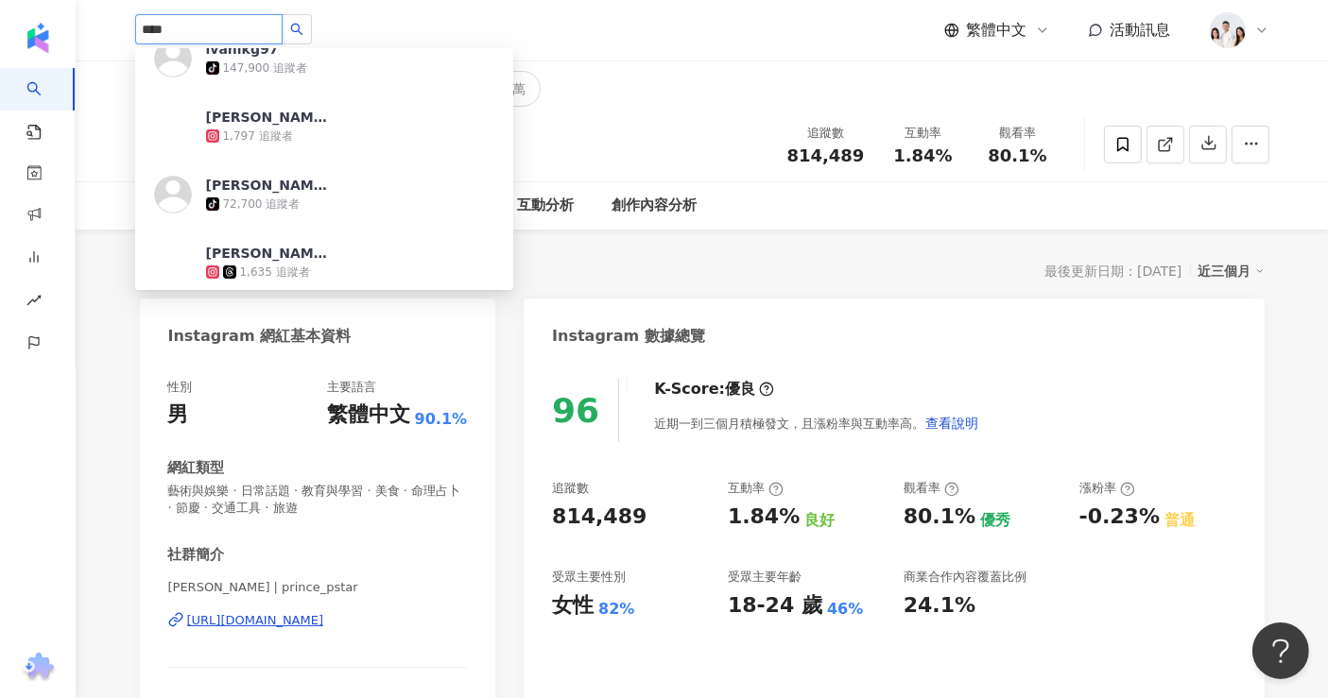
scroll to position [315, 0]
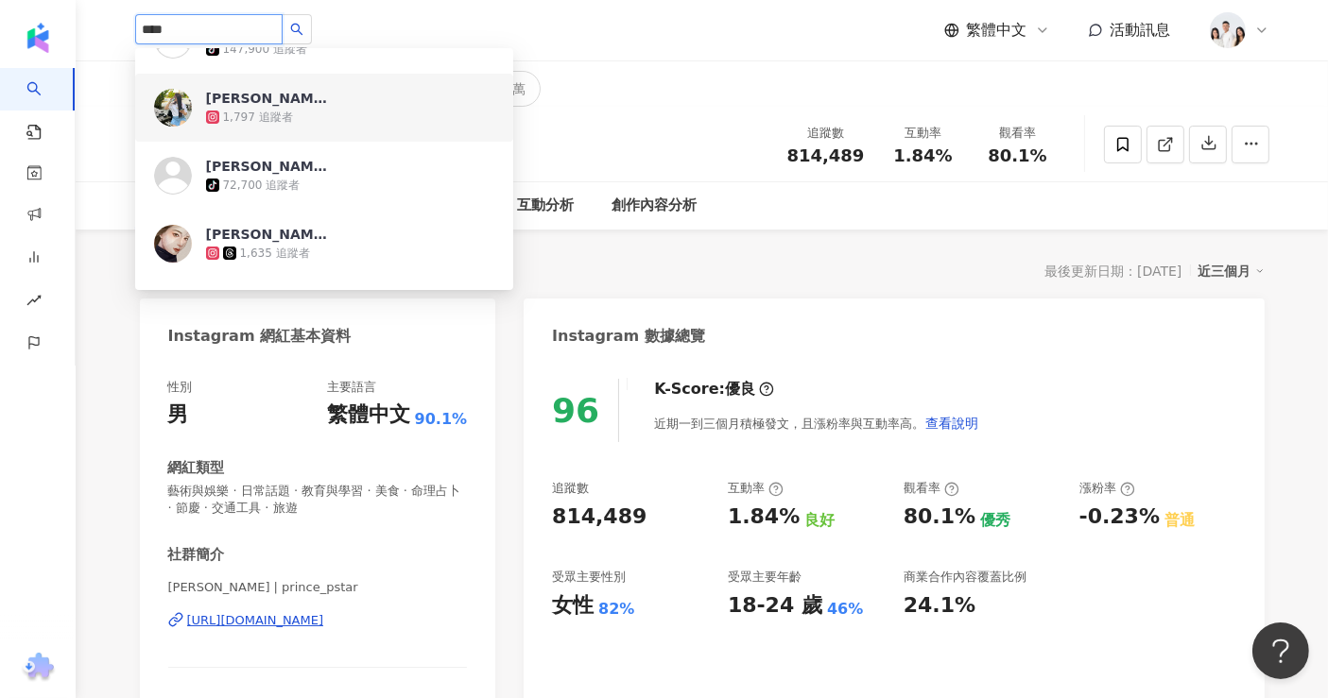
drag, startPoint x: 197, startPoint y: 32, endPoint x: 73, endPoint y: 14, distance: 126.0
type input "****"
